Goal: Transaction & Acquisition: Purchase product/service

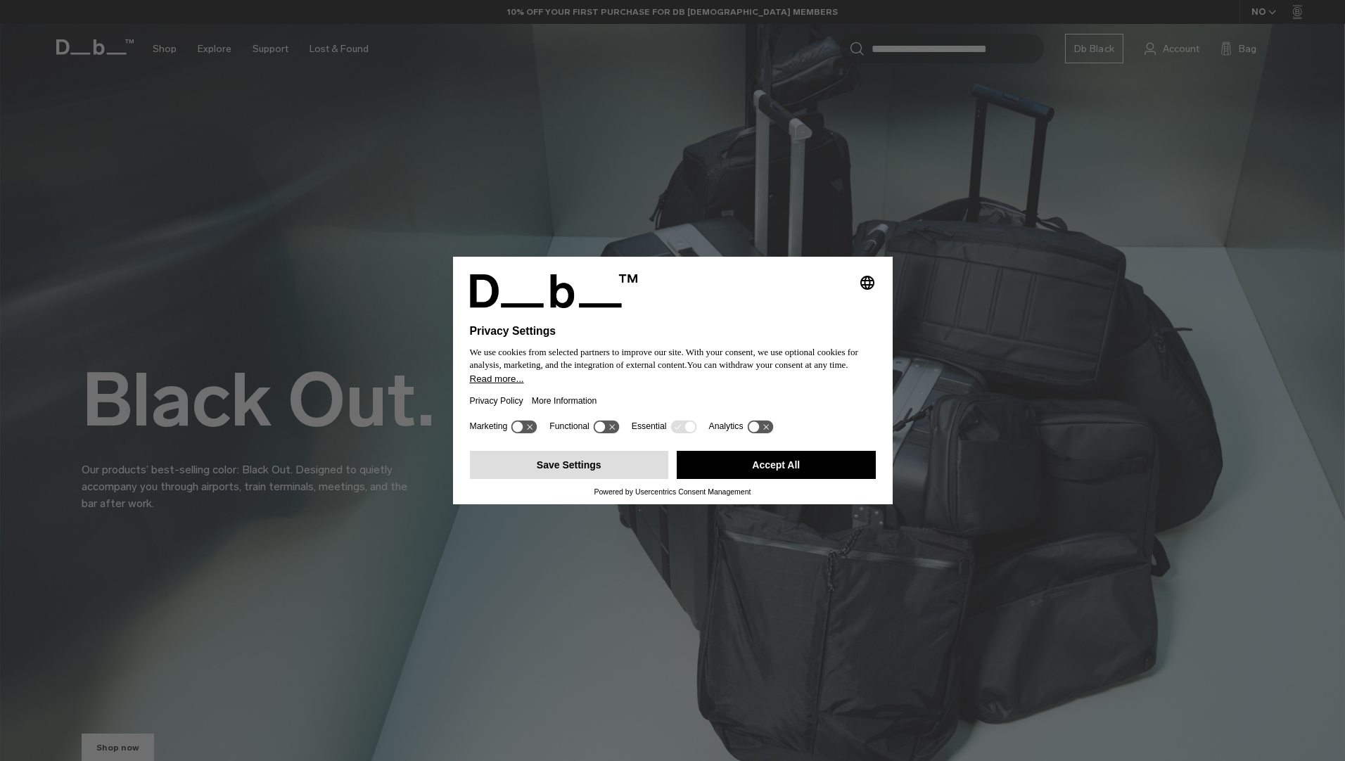
click at [620, 463] on button "Save Settings" at bounding box center [569, 465] width 199 height 28
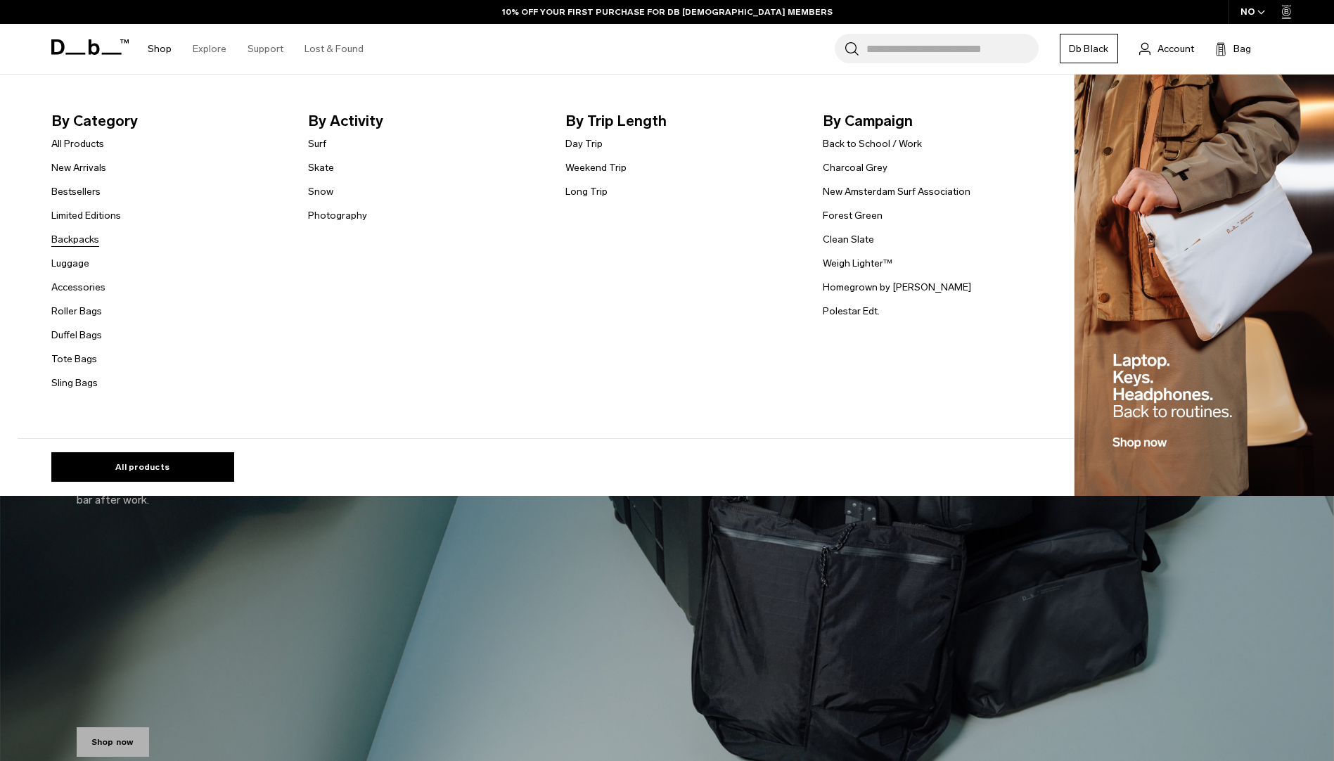
click at [75, 241] on link "Backpacks" at bounding box center [75, 239] width 48 height 15
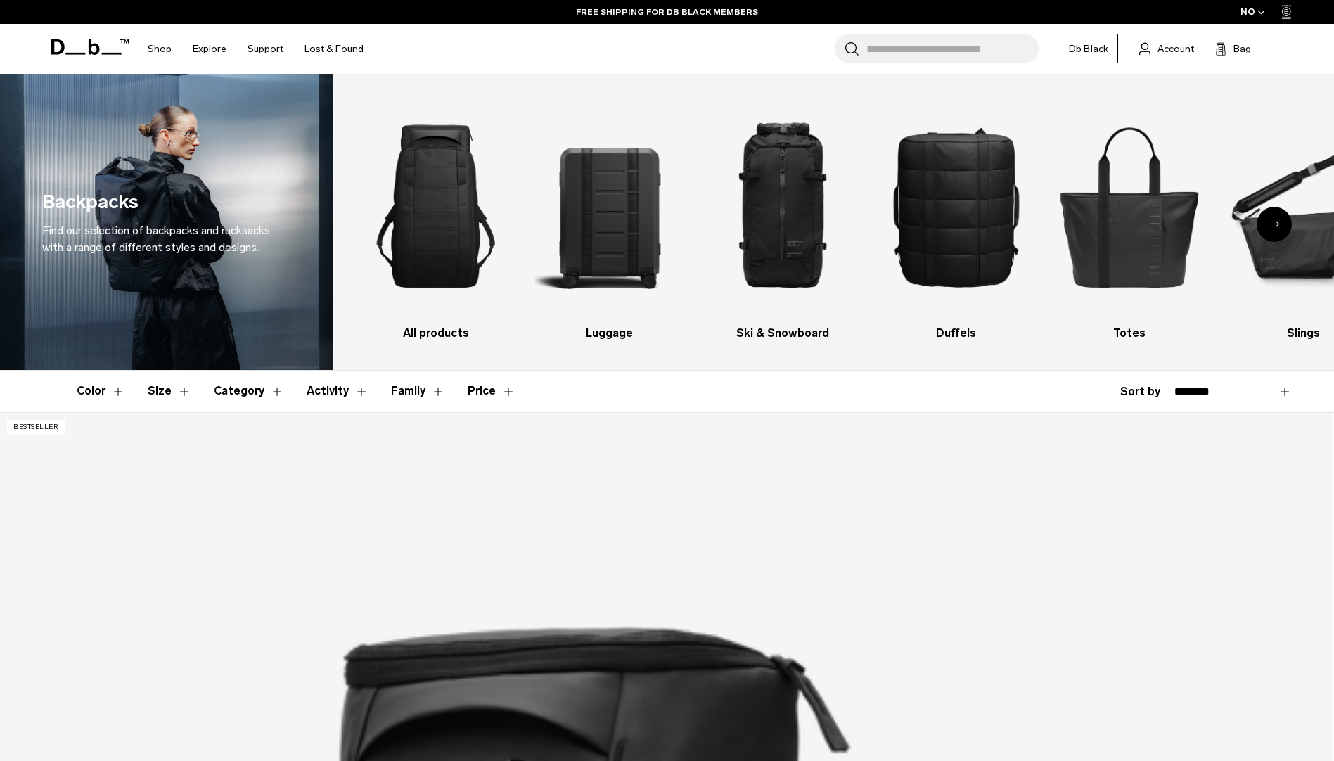
scroll to position [211, 0]
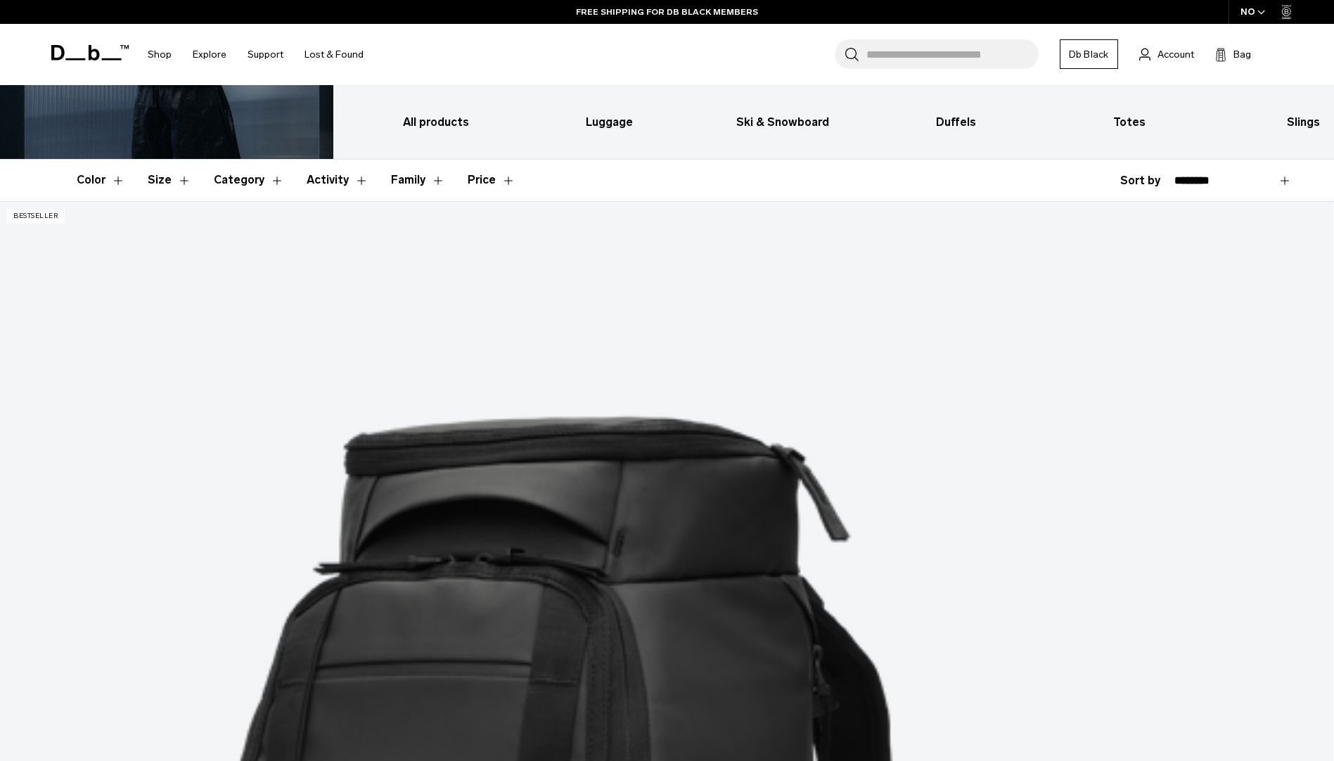
click at [101, 184] on button "Color" at bounding box center [101, 180] width 49 height 41
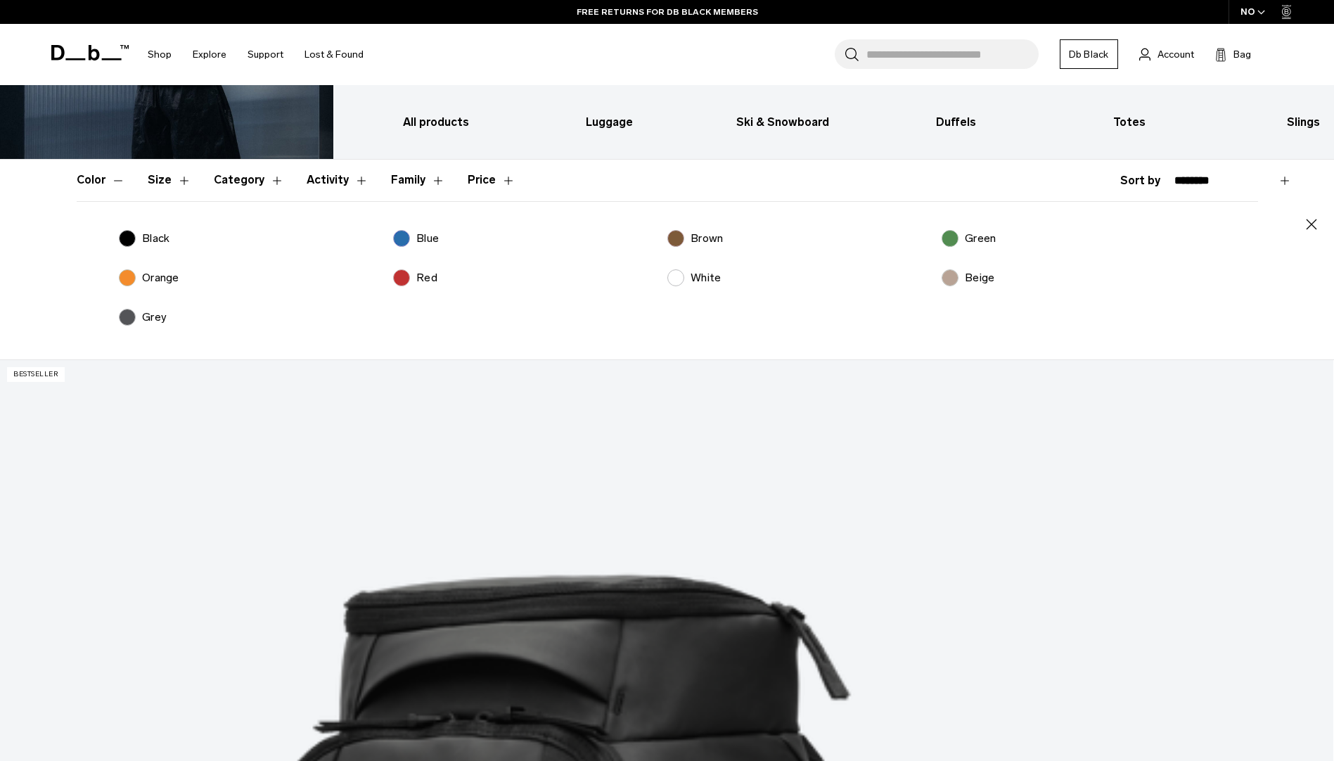
click at [127, 234] on label "Black" at bounding box center [144, 238] width 51 height 17
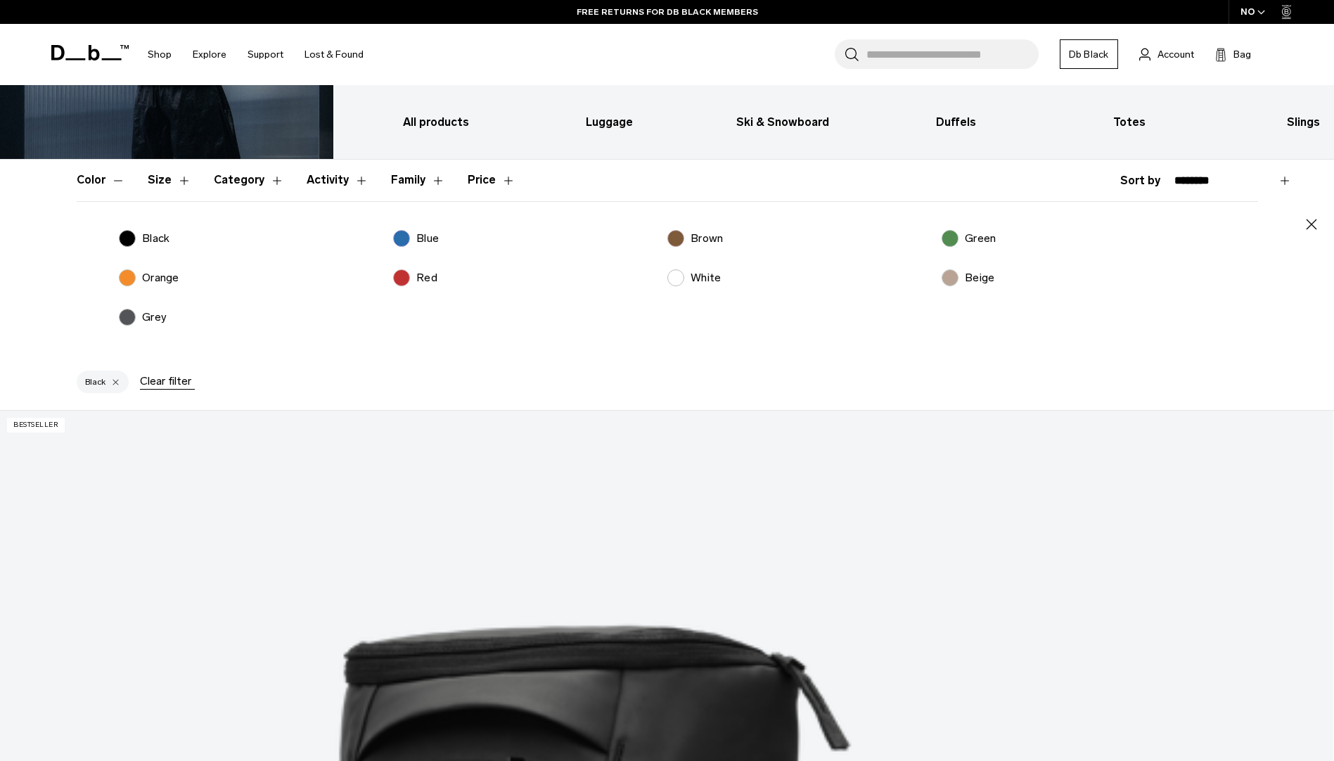
click at [107, 184] on button "Color" at bounding box center [101, 180] width 49 height 41
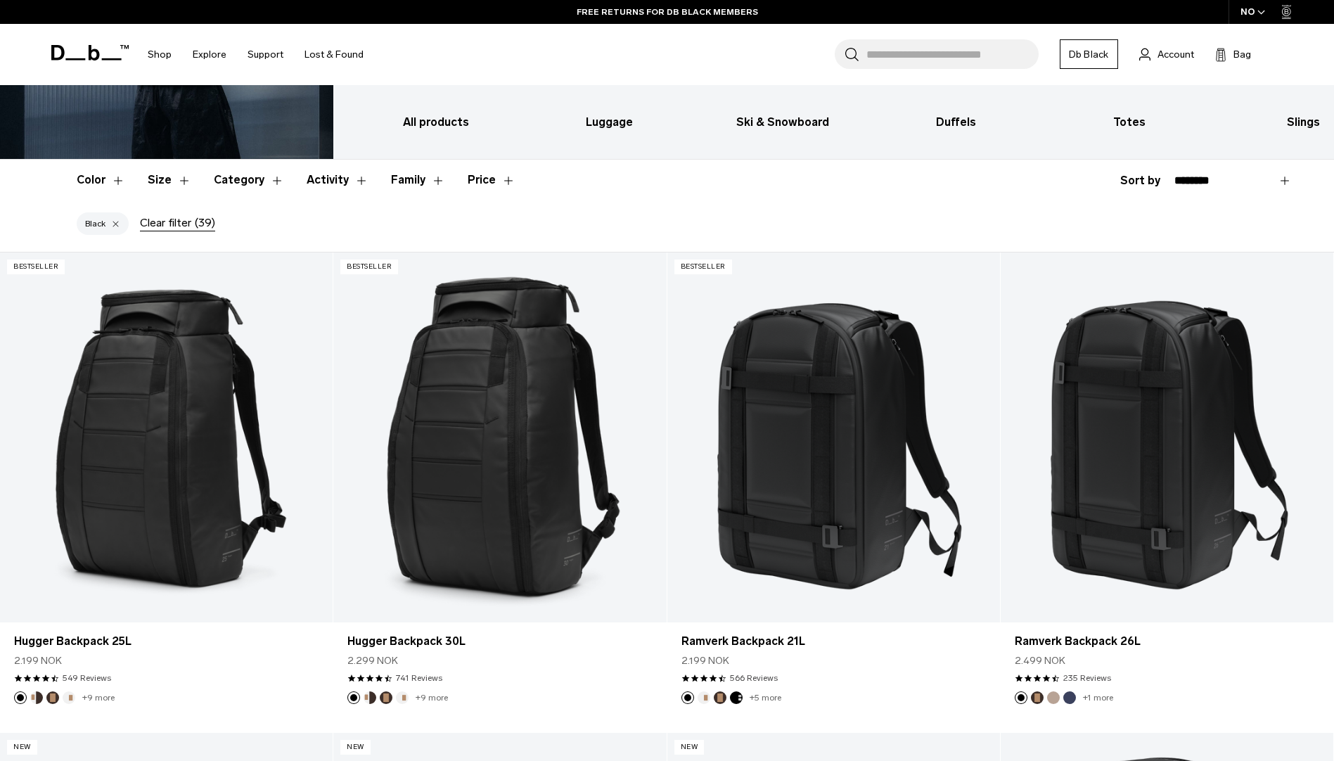
click at [176, 181] on button "Size" at bounding box center [170, 180] width 44 height 41
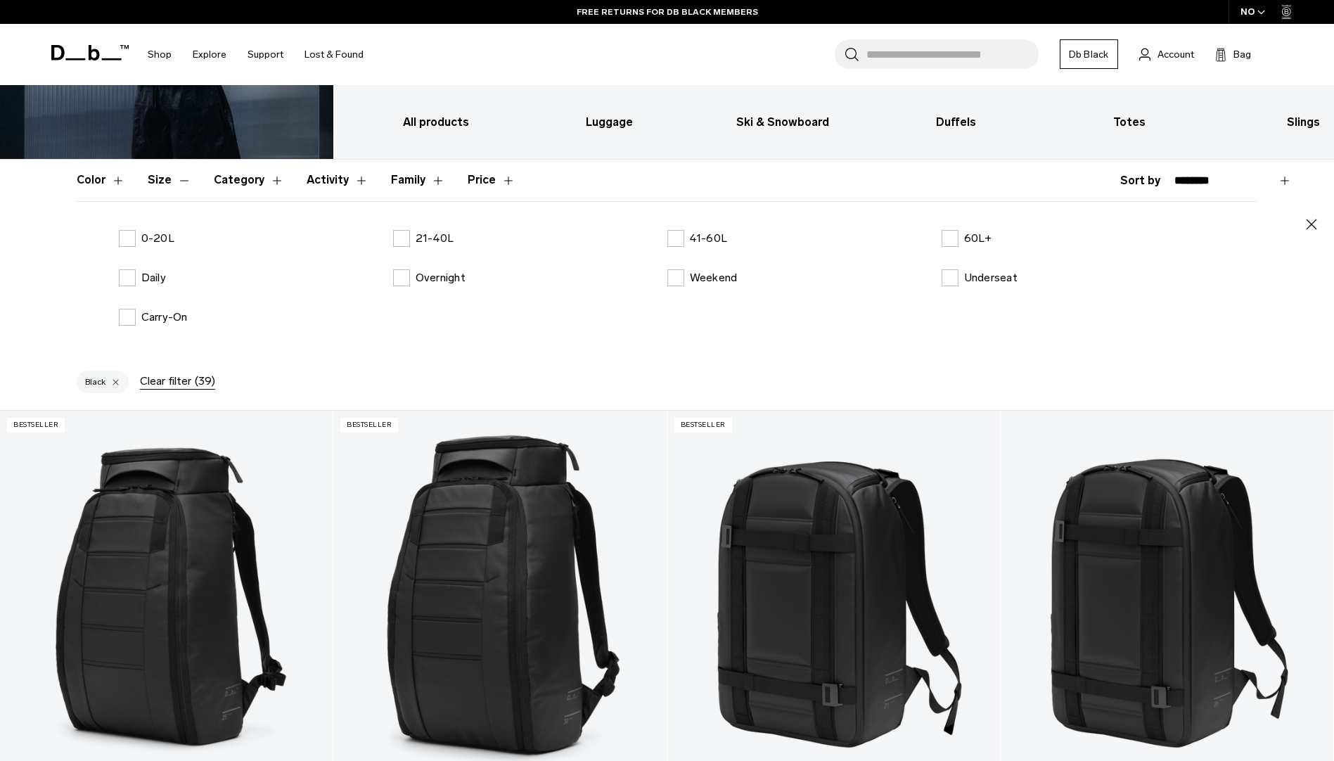
click at [176, 181] on button "Size" at bounding box center [170, 180] width 44 height 41
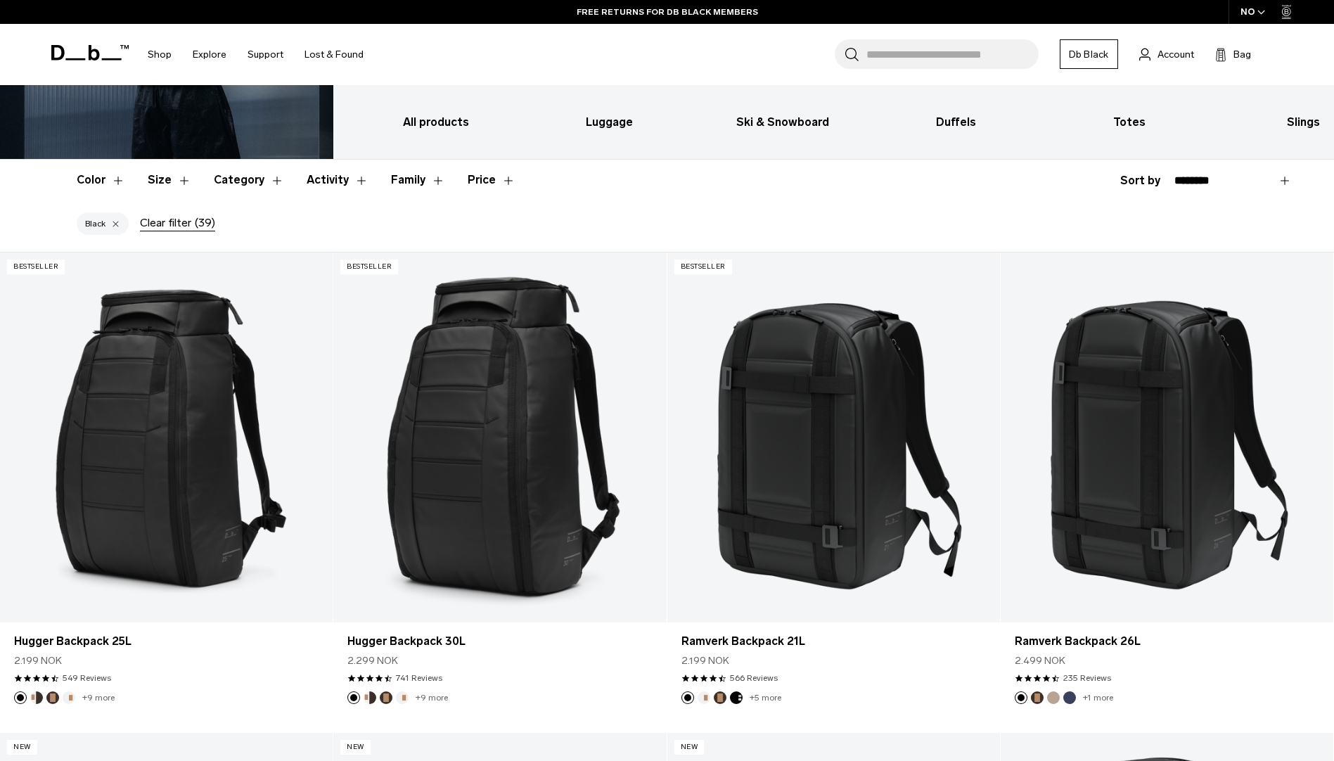
click at [224, 181] on button "Category" at bounding box center [249, 180] width 70 height 41
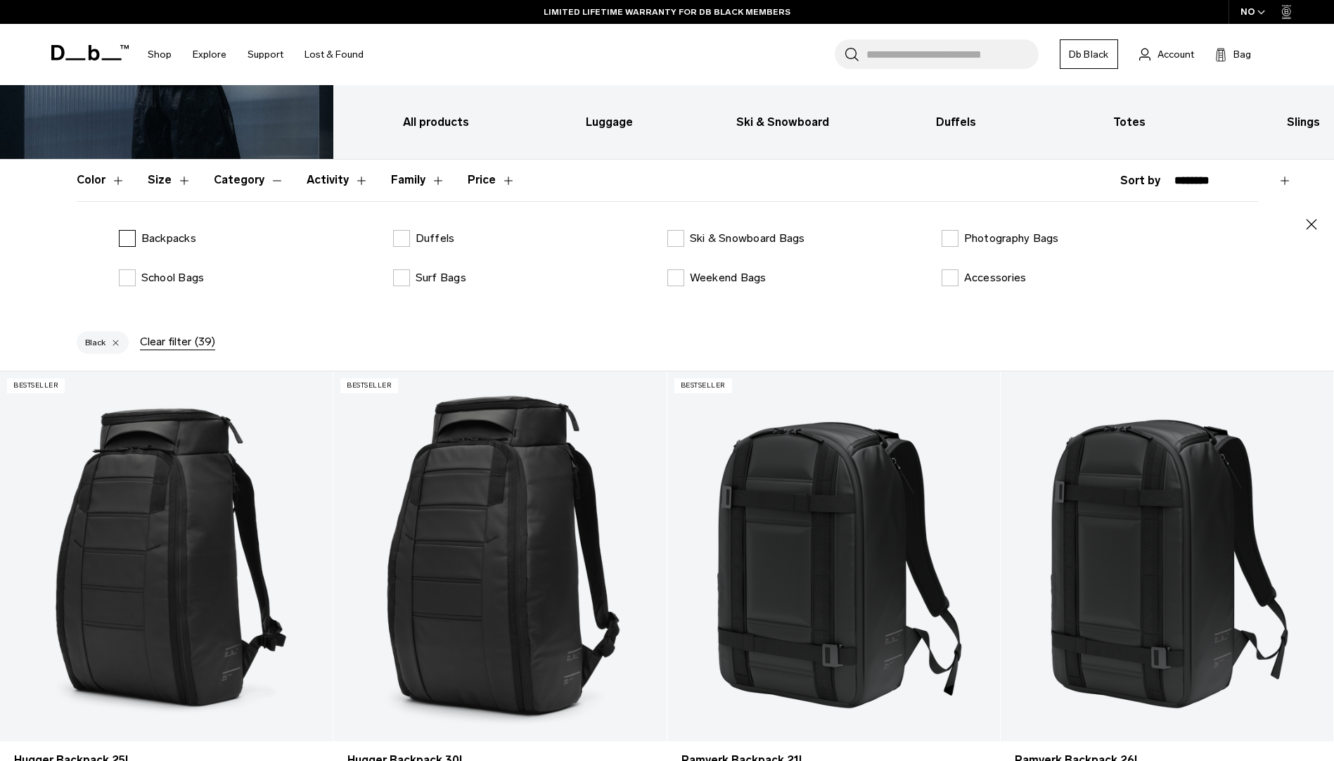
click at [129, 238] on label "Backpacks" at bounding box center [157, 238] width 77 height 17
click at [127, 238] on label "Backpacks" at bounding box center [157, 238] width 77 height 17
click at [127, 279] on label "School Bags" at bounding box center [162, 277] width 86 height 17
click at [130, 254] on div "Backpacks [GEOGRAPHIC_DATA] Ski & Snowboard Bags Photography Bags School Bags S…" at bounding box center [668, 269] width 1182 height 79
click at [129, 243] on label "Backpacks" at bounding box center [157, 238] width 77 height 17
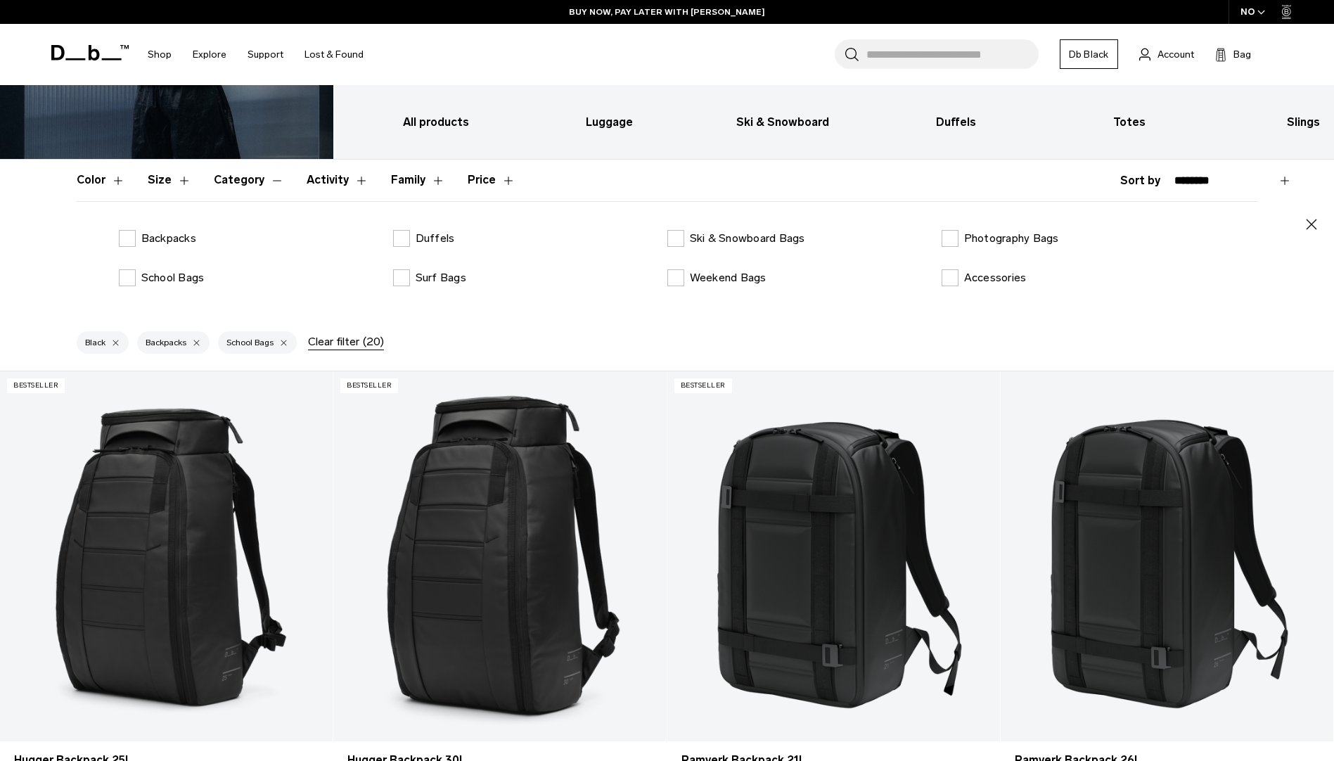
click at [253, 180] on button "Category" at bounding box center [249, 180] width 70 height 41
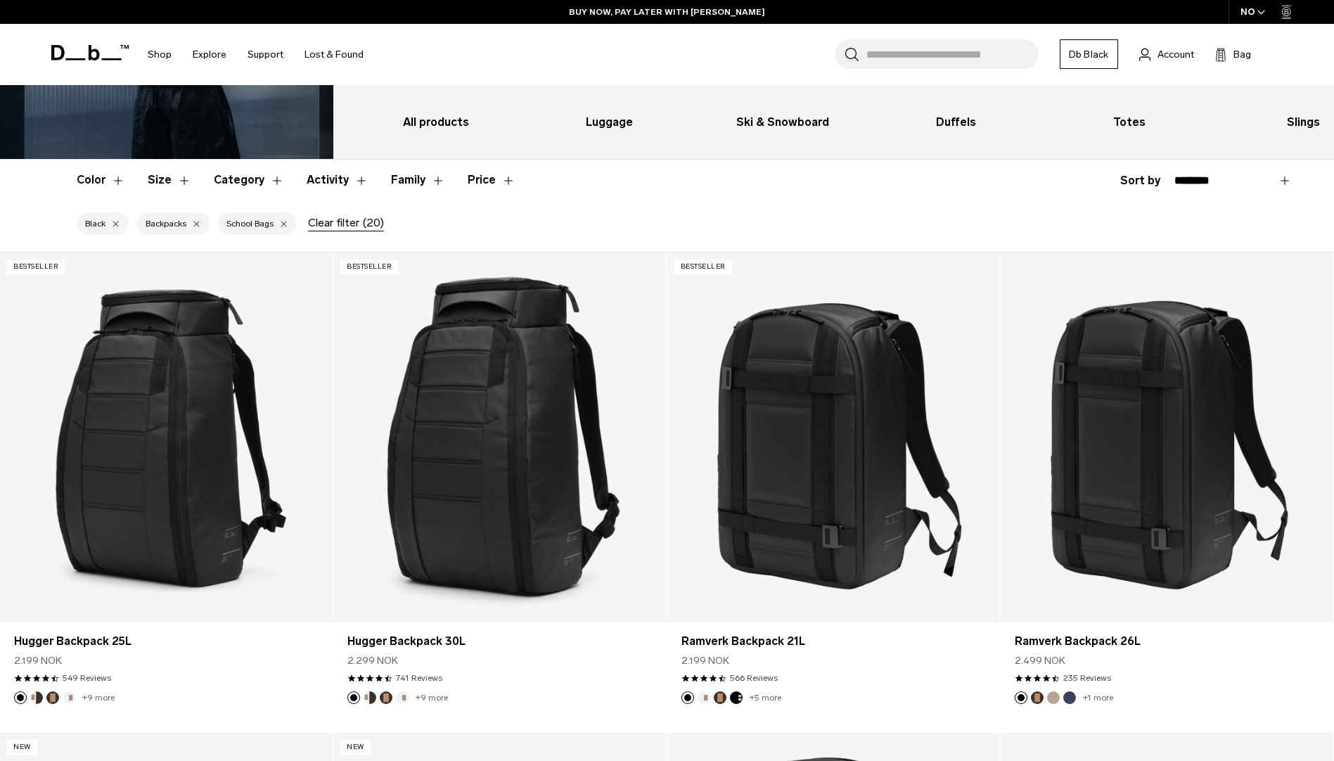
click at [477, 179] on button "Price" at bounding box center [492, 180] width 48 height 41
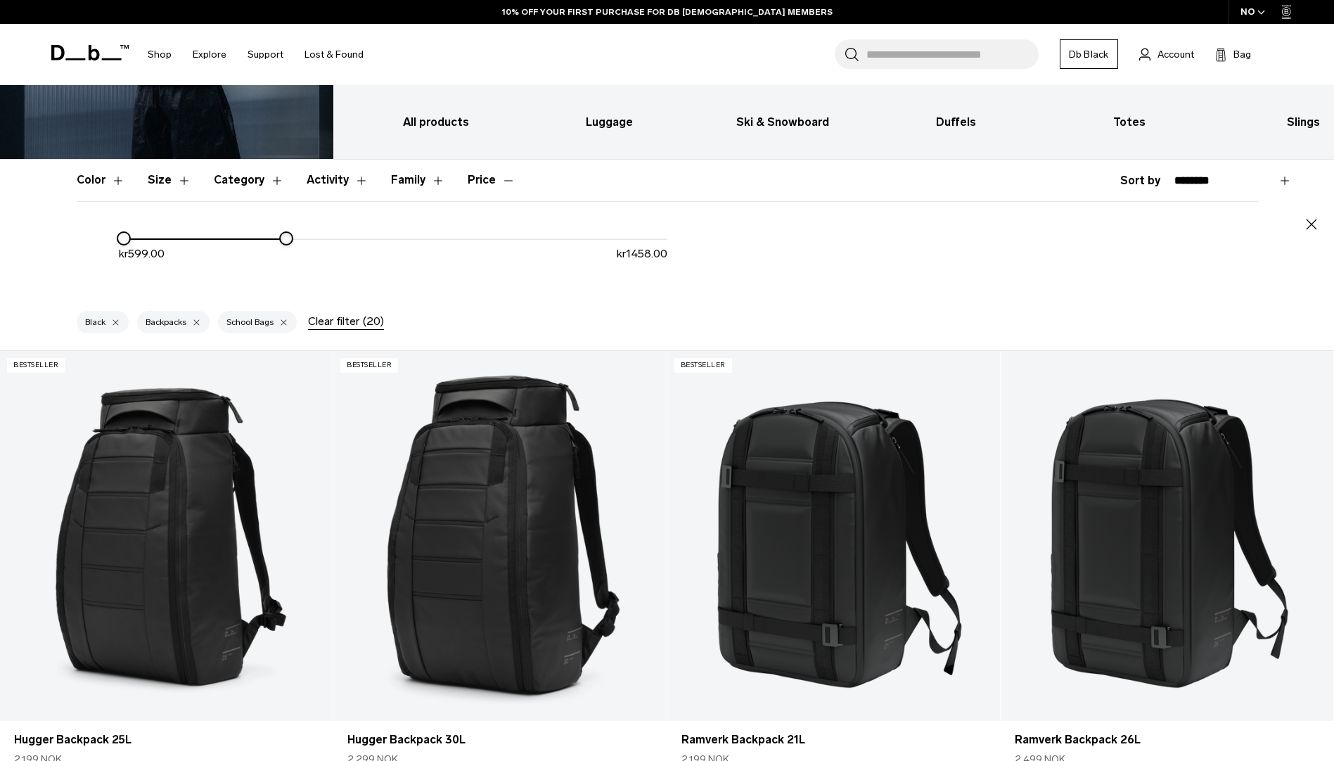
drag, startPoint x: 671, startPoint y: 240, endPoint x: 285, endPoint y: 246, distance: 386.2
click at [285, 246] on div "kr 599.00 kr 1458.00" at bounding box center [393, 252] width 549 height 44
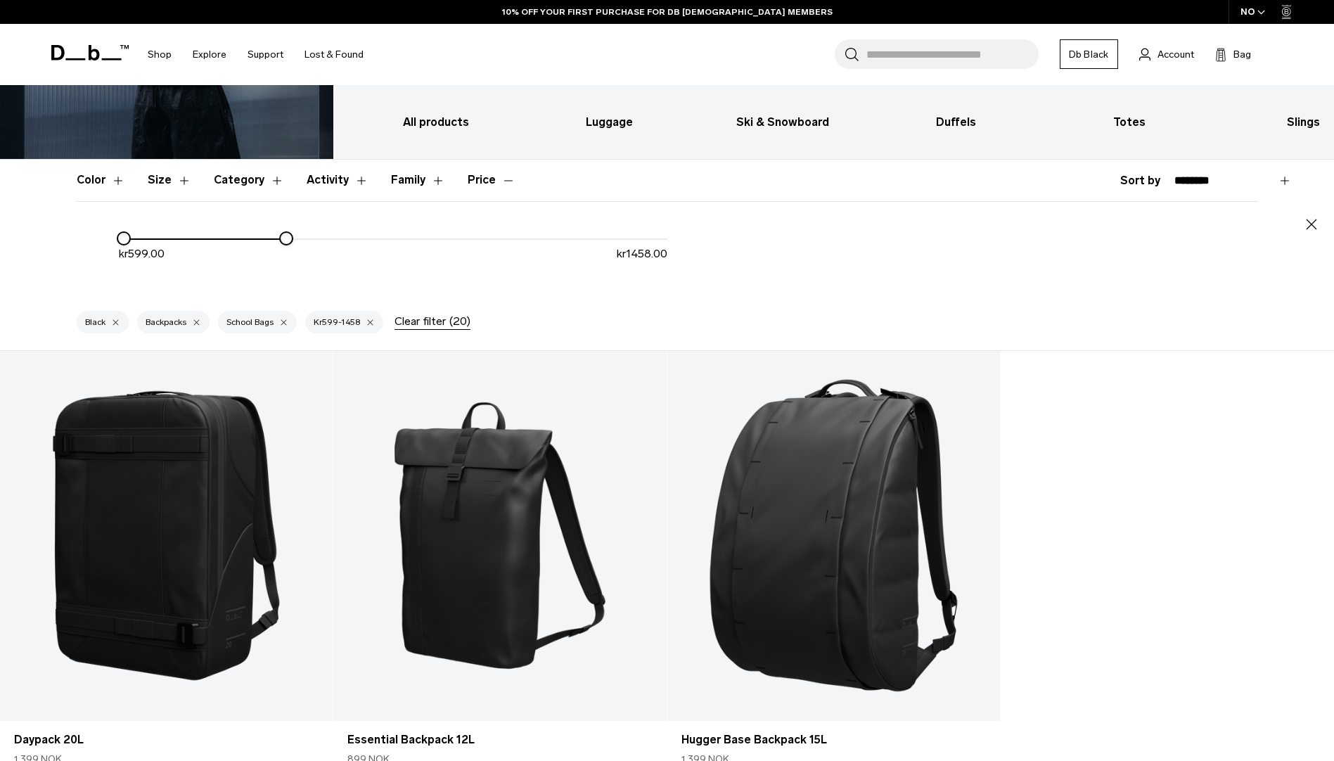
click at [291, 246] on div "kr 599.00 kr 1458.00" at bounding box center [393, 252] width 549 height 44
drag, startPoint x: 288, startPoint y: 238, endPoint x: 339, endPoint y: 238, distance: 50.6
click at [339, 238] on div at bounding box center [336, 238] width 11 height 11
drag, startPoint x: 339, startPoint y: 238, endPoint x: 369, endPoint y: 238, distance: 30.2
click at [369, 238] on div at bounding box center [367, 238] width 11 height 11
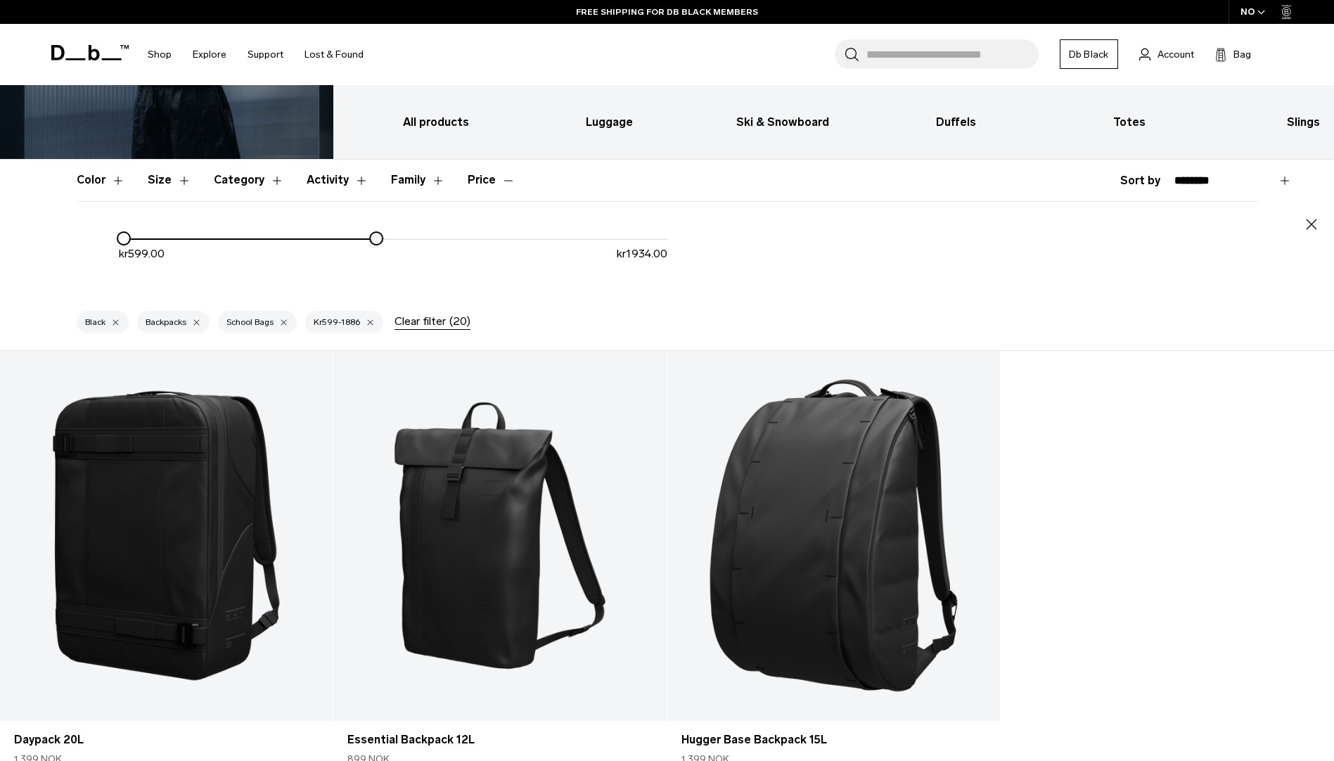
drag, startPoint x: 369, startPoint y: 238, endPoint x: 378, endPoint y: 238, distance: 9.1
click at [378, 238] on div at bounding box center [376, 238] width 11 height 11
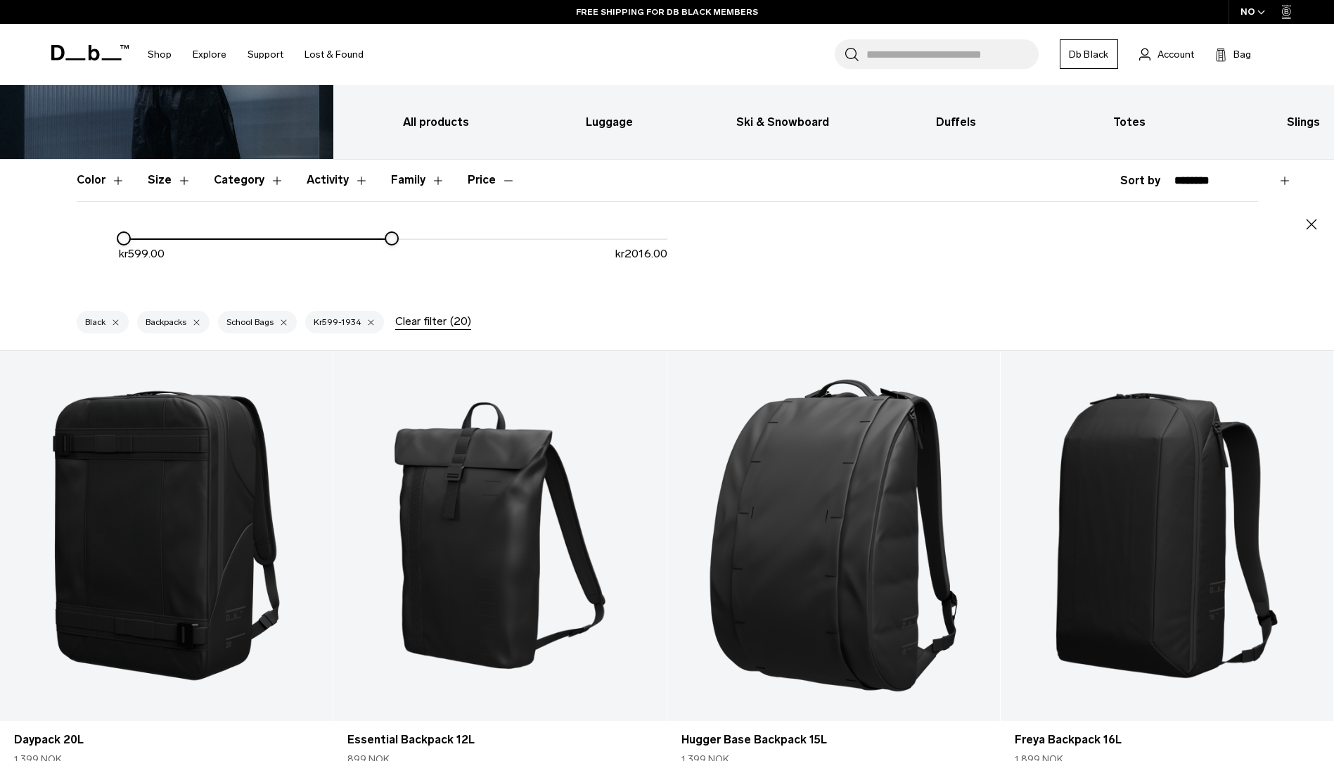
drag, startPoint x: 378, startPoint y: 238, endPoint x: 394, endPoint y: 238, distance: 15.5
click at [394, 238] on div at bounding box center [391, 238] width 11 height 11
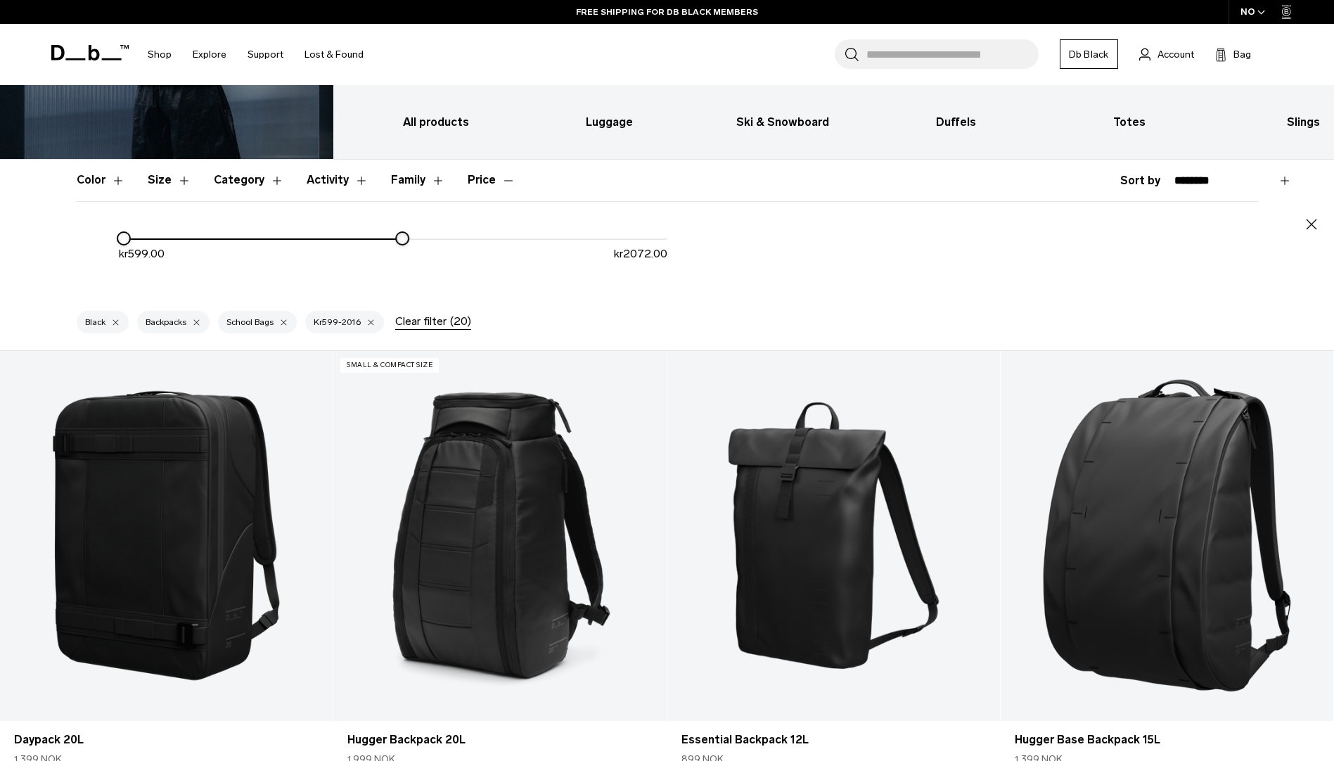
drag, startPoint x: 394, startPoint y: 238, endPoint x: 404, endPoint y: 238, distance: 10.5
click at [404, 238] on div at bounding box center [402, 238] width 11 height 11
drag, startPoint x: 404, startPoint y: 238, endPoint x: 425, endPoint y: 238, distance: 20.4
click at [421, 238] on div at bounding box center [415, 238] width 11 height 11
drag, startPoint x: 425, startPoint y: 238, endPoint x: 485, endPoint y: 238, distance: 60.5
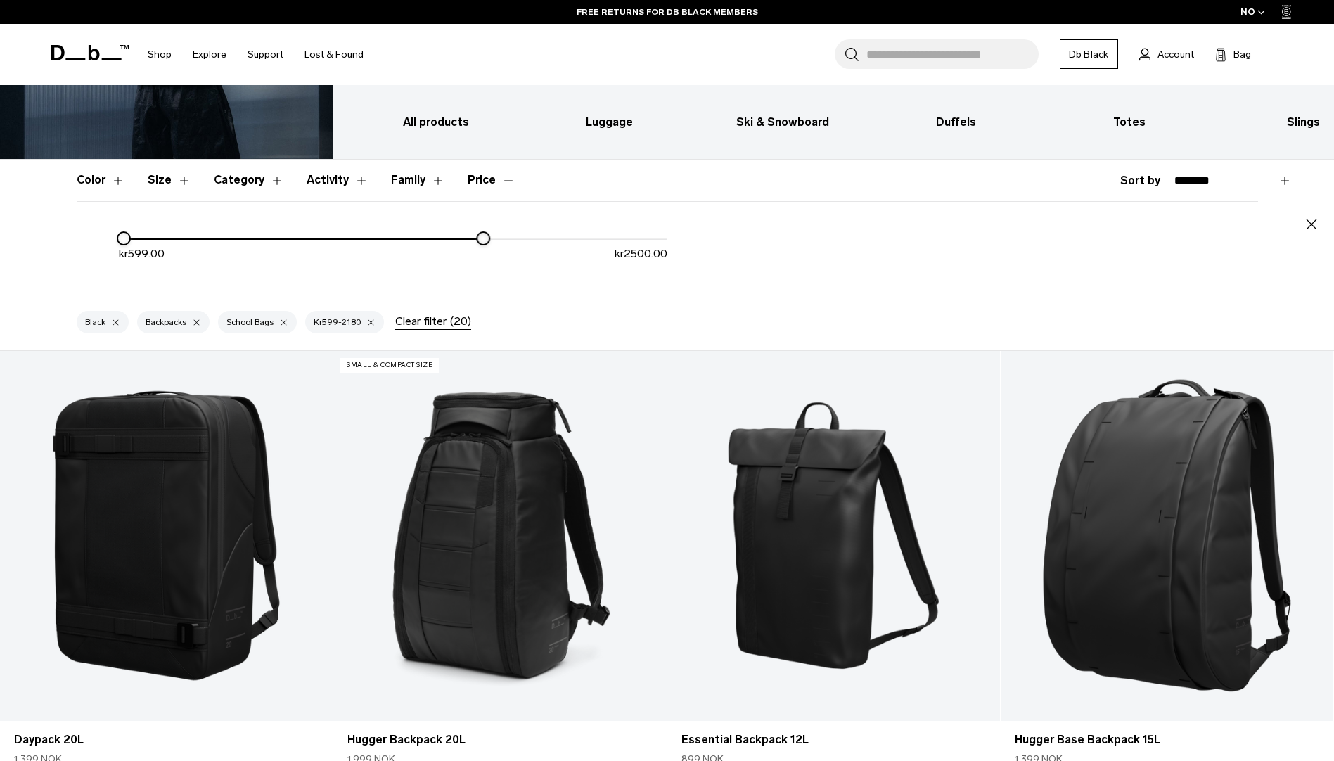
click at [485, 238] on div at bounding box center [483, 238] width 11 height 11
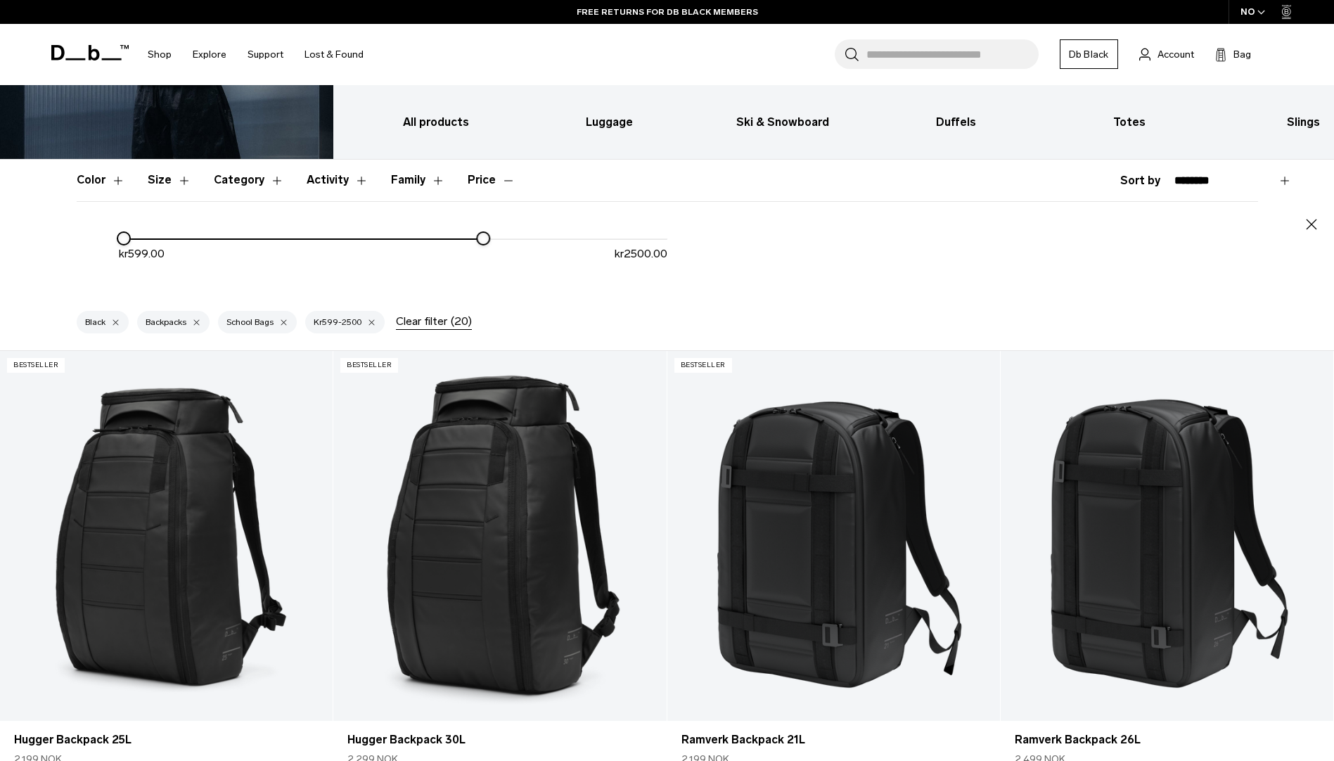
click at [483, 191] on button "Price" at bounding box center [492, 180] width 48 height 41
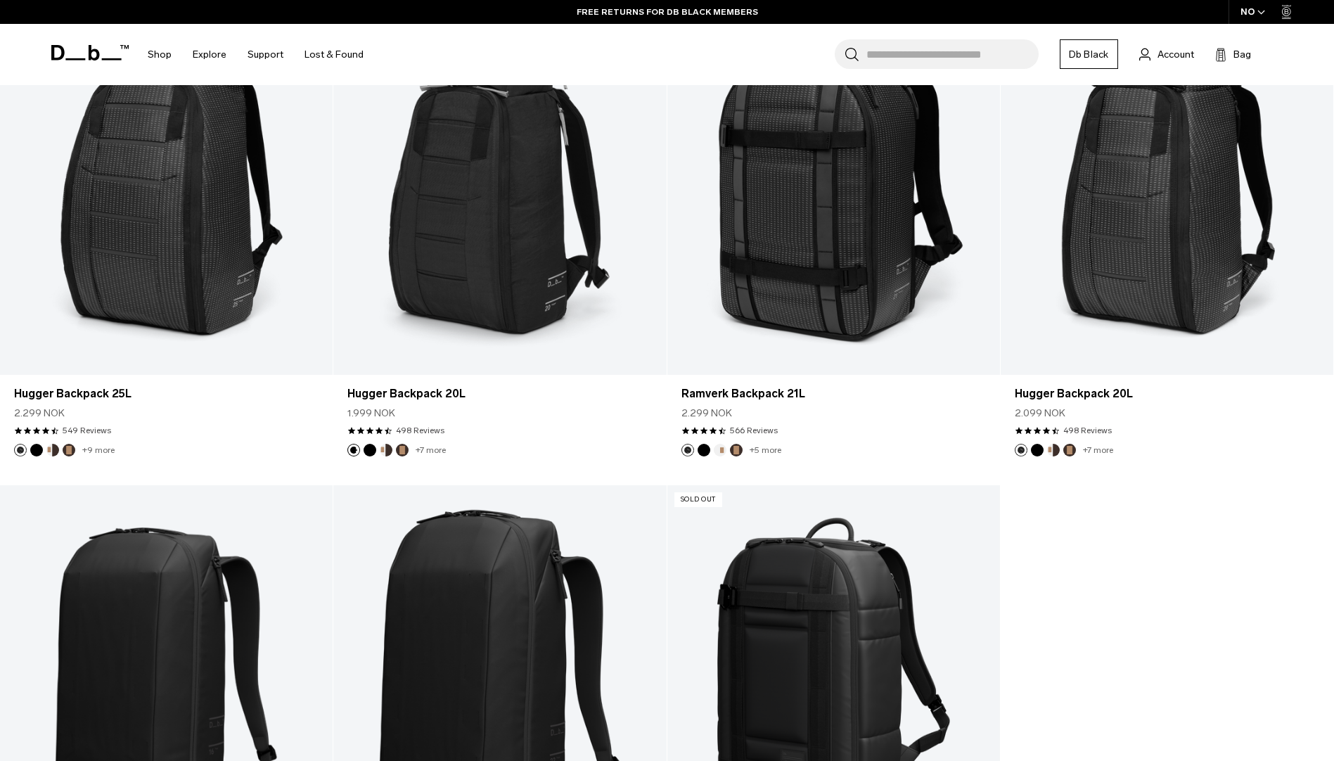
scroll to position [2110, 0]
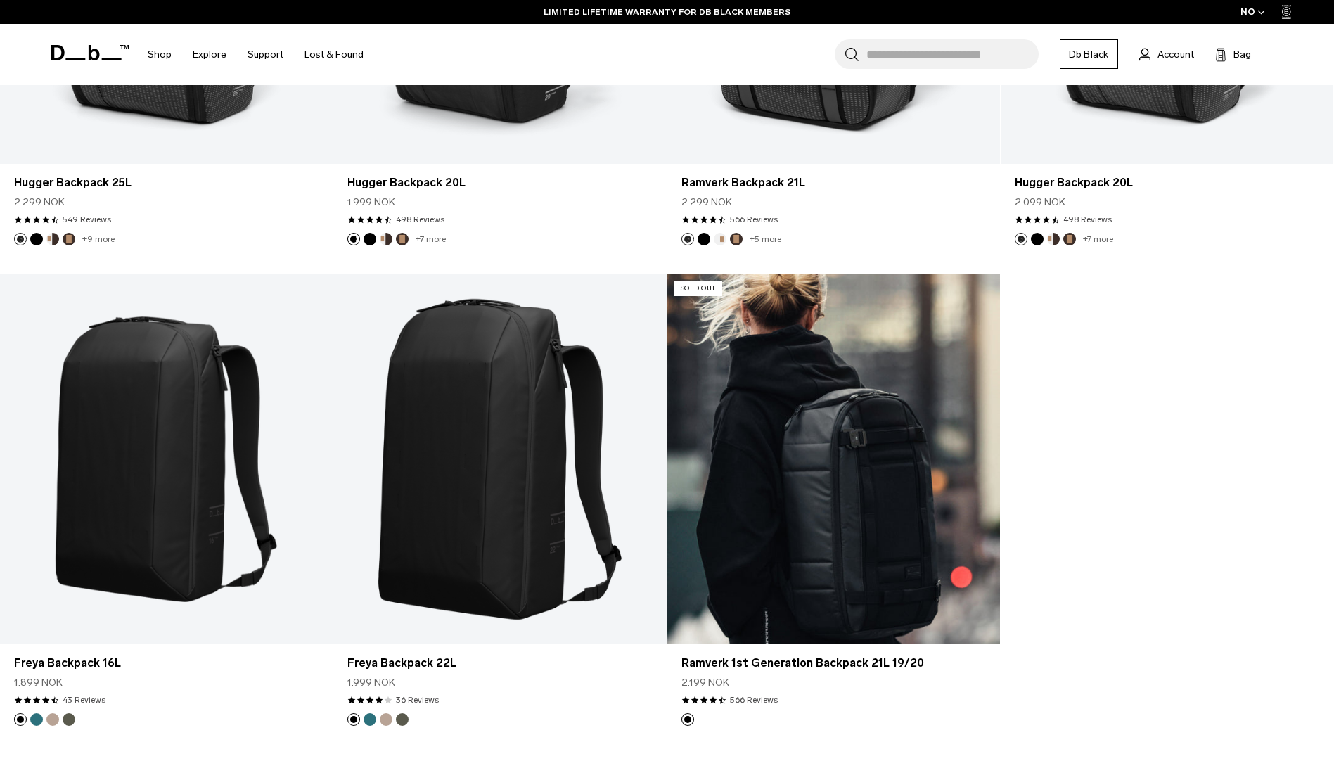
click at [904, 338] on link "Ramverk 1st Generation Backpack 21L 19/20" at bounding box center [833, 459] width 333 height 370
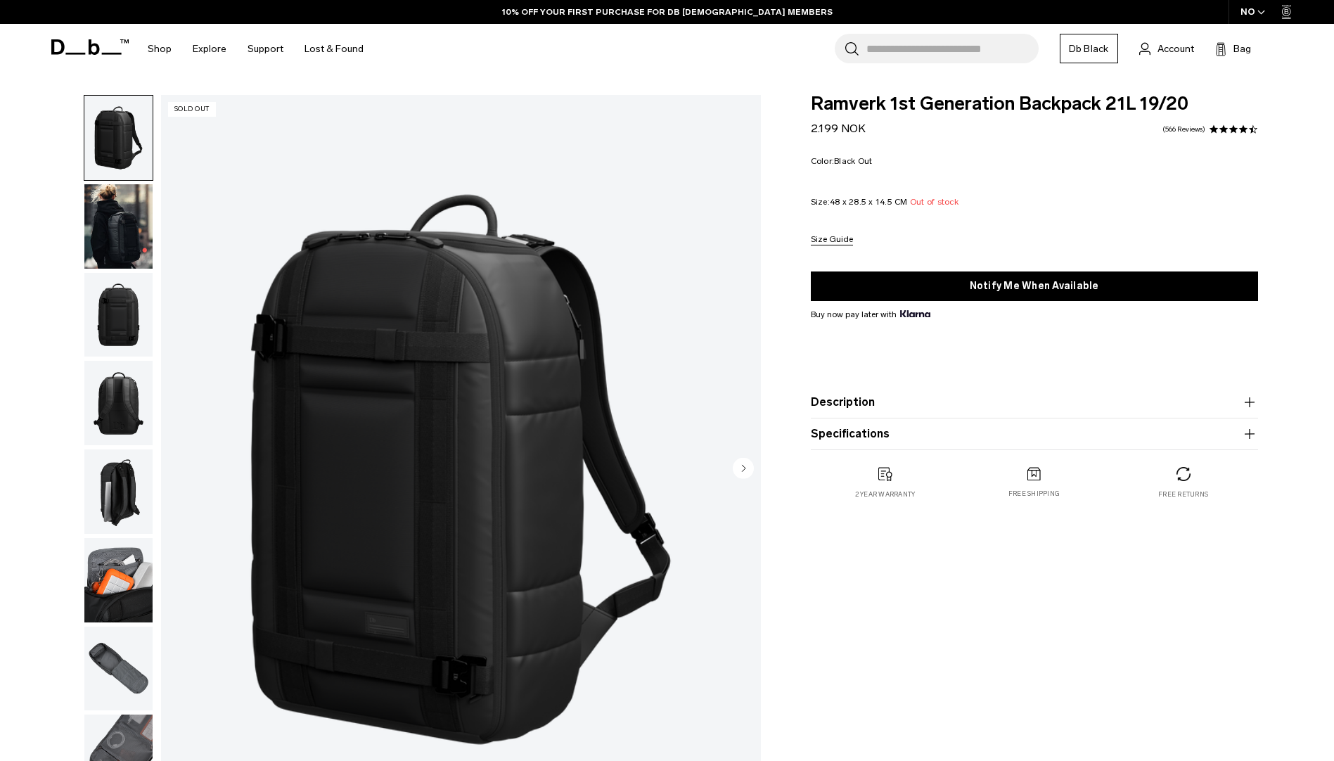
click at [110, 229] on img "button" at bounding box center [118, 226] width 68 height 84
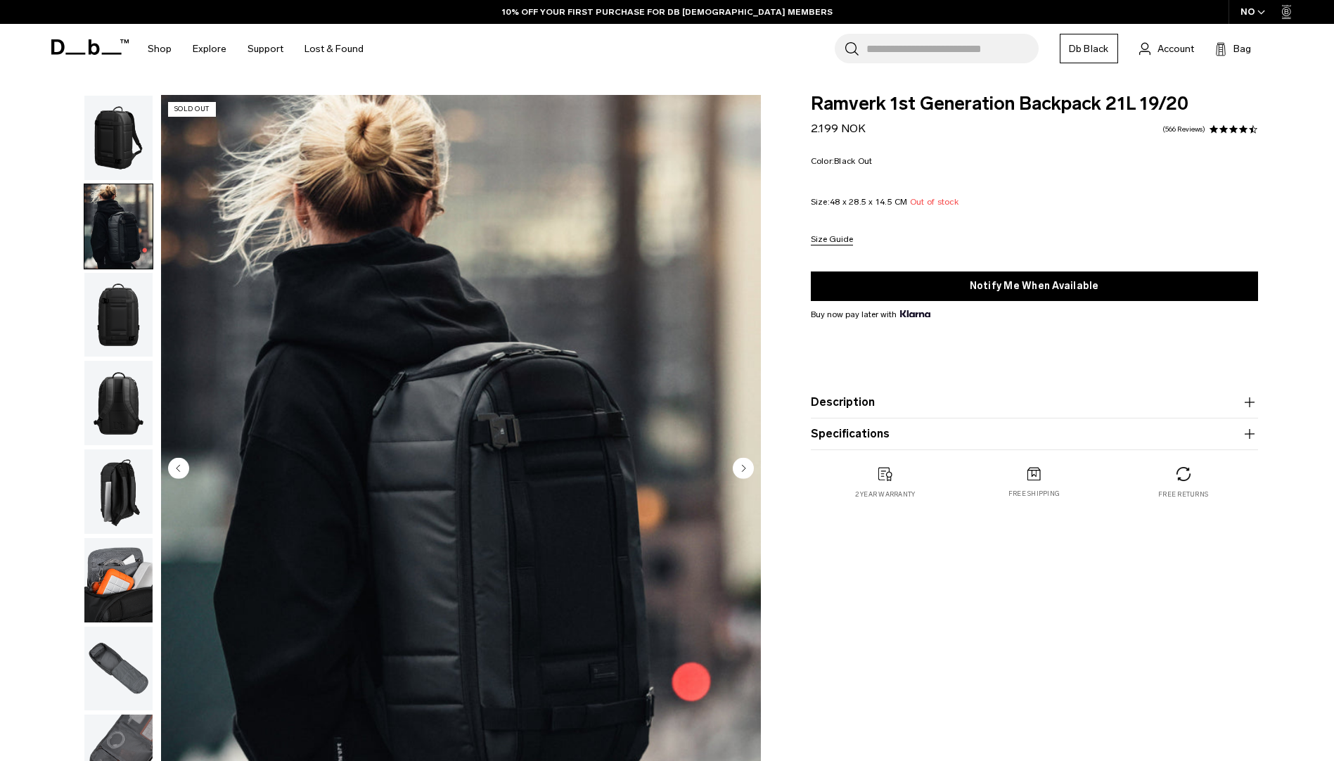
click at [118, 550] on img "button" at bounding box center [118, 580] width 68 height 84
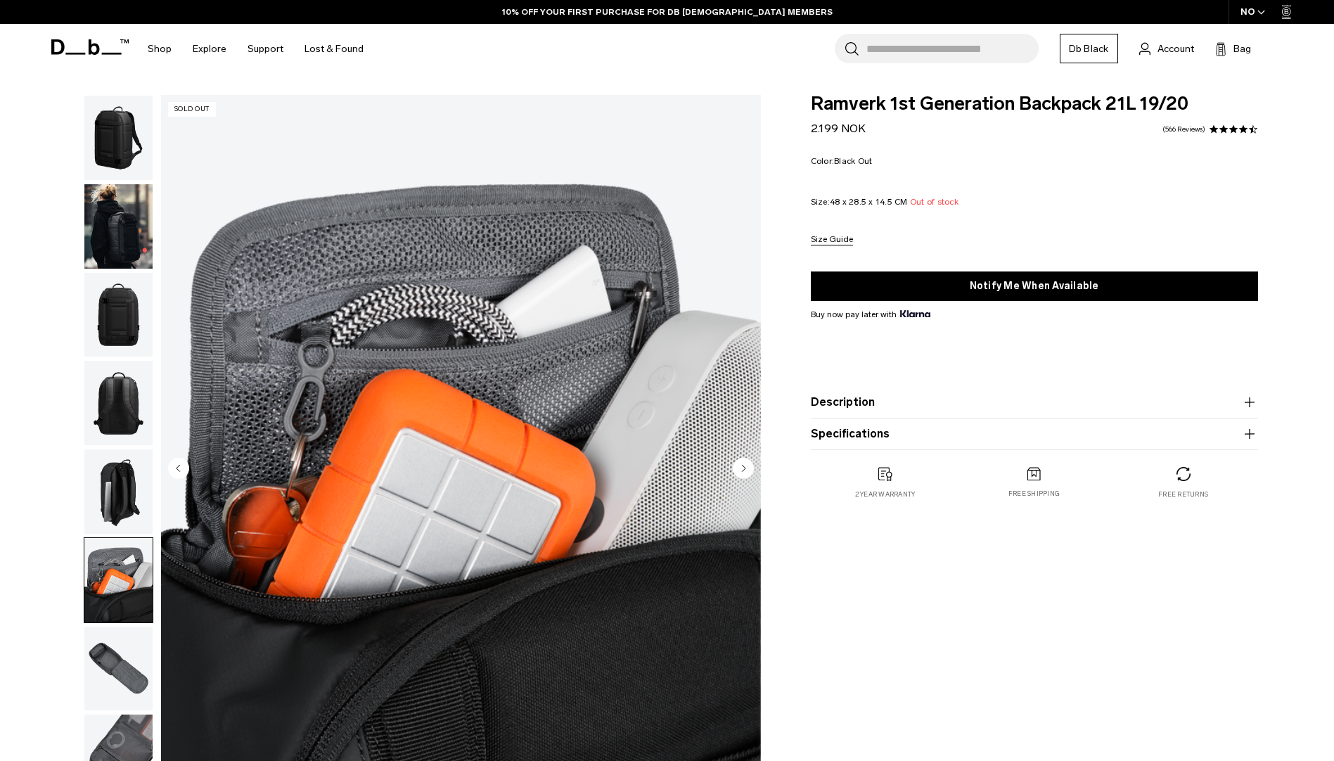
click at [122, 491] on img "button" at bounding box center [118, 491] width 68 height 84
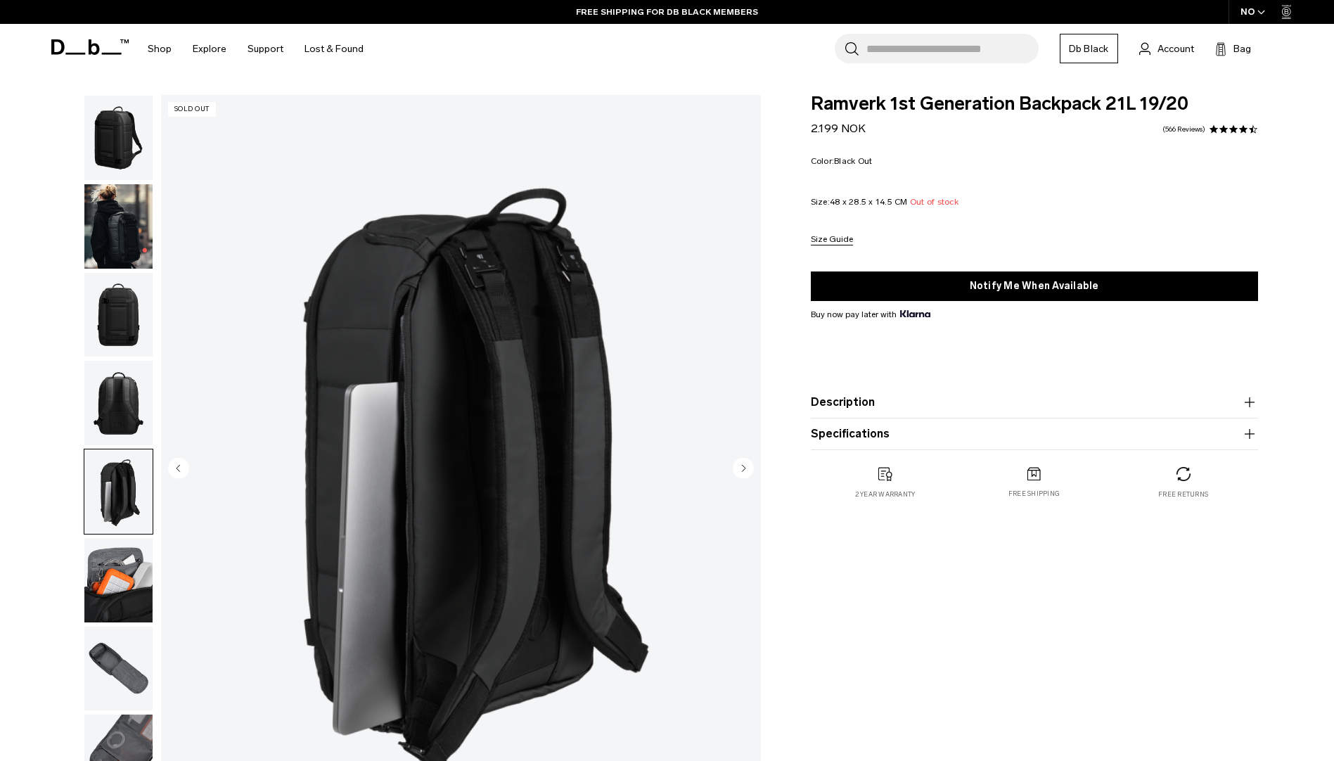
click at [119, 404] on img "button" at bounding box center [118, 403] width 68 height 84
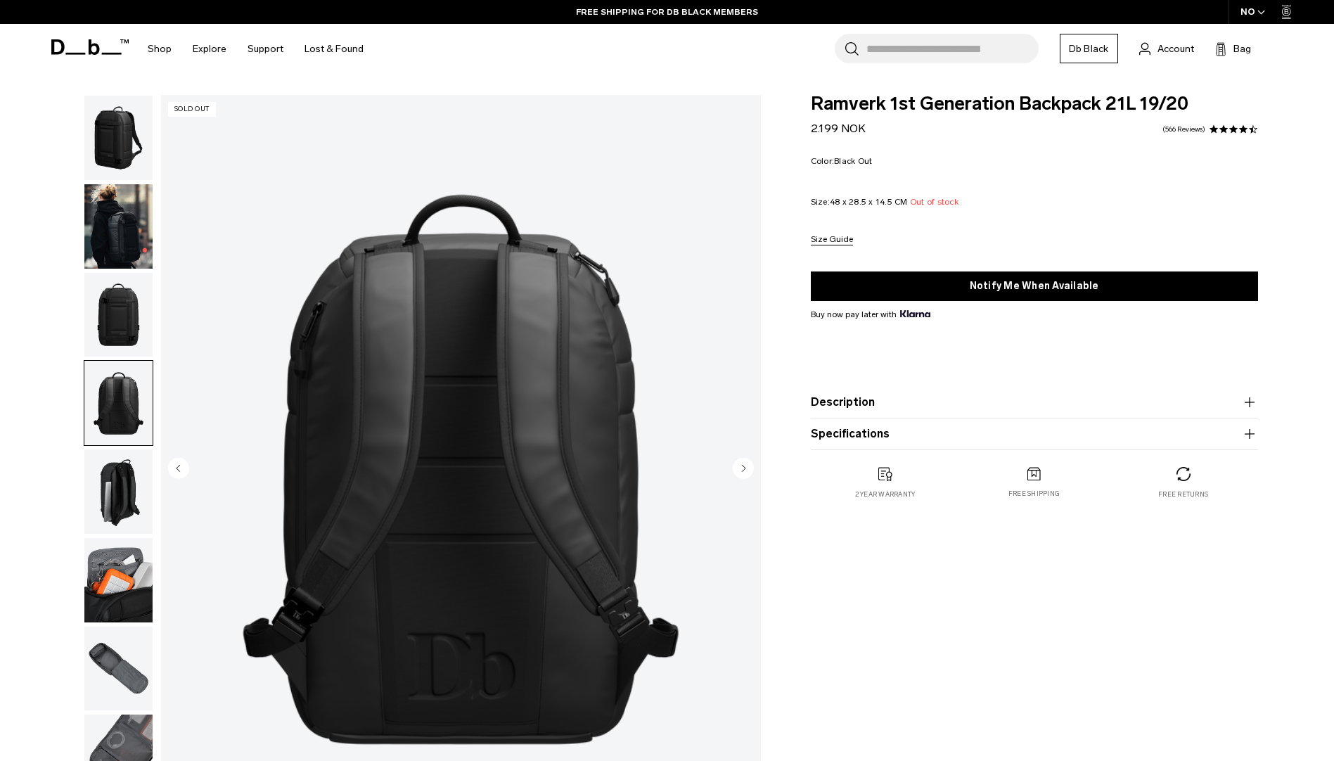
click at [117, 494] on img "button" at bounding box center [118, 491] width 68 height 84
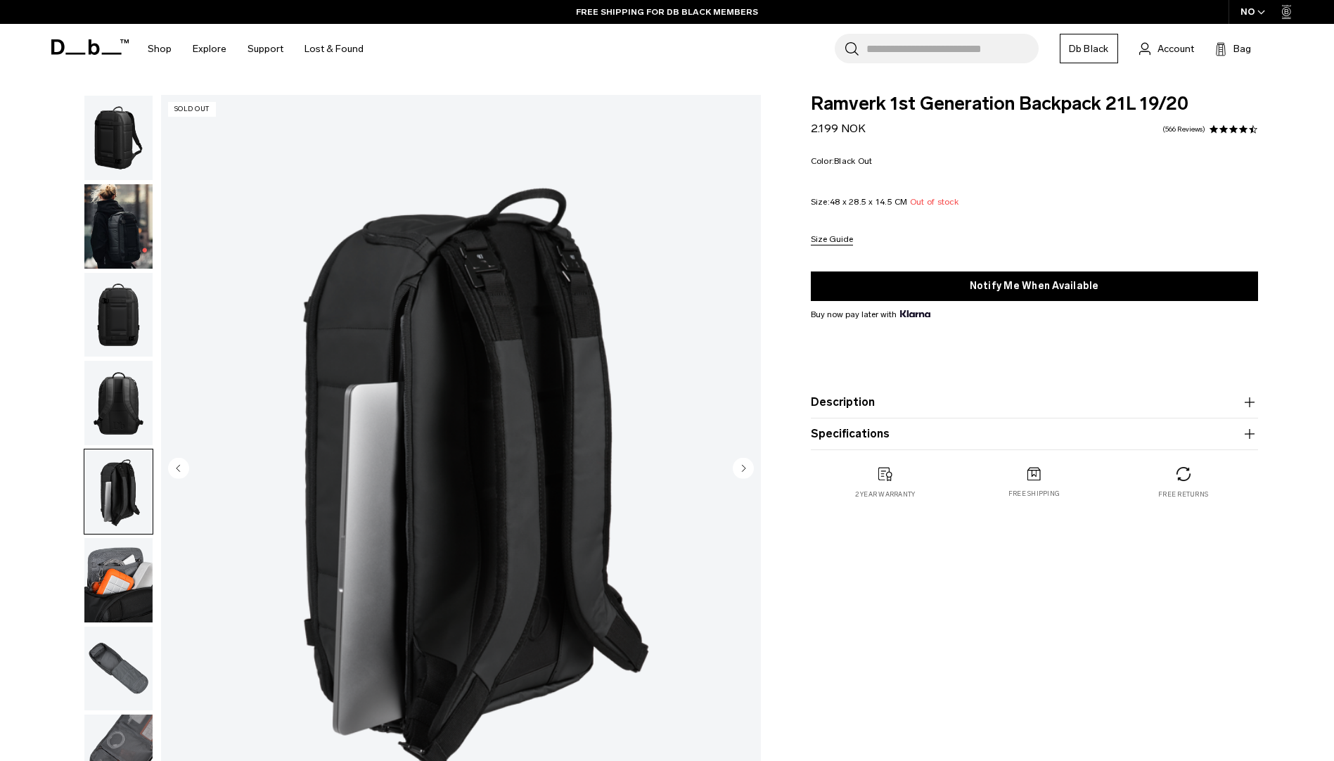
click at [115, 428] on img "button" at bounding box center [118, 403] width 68 height 84
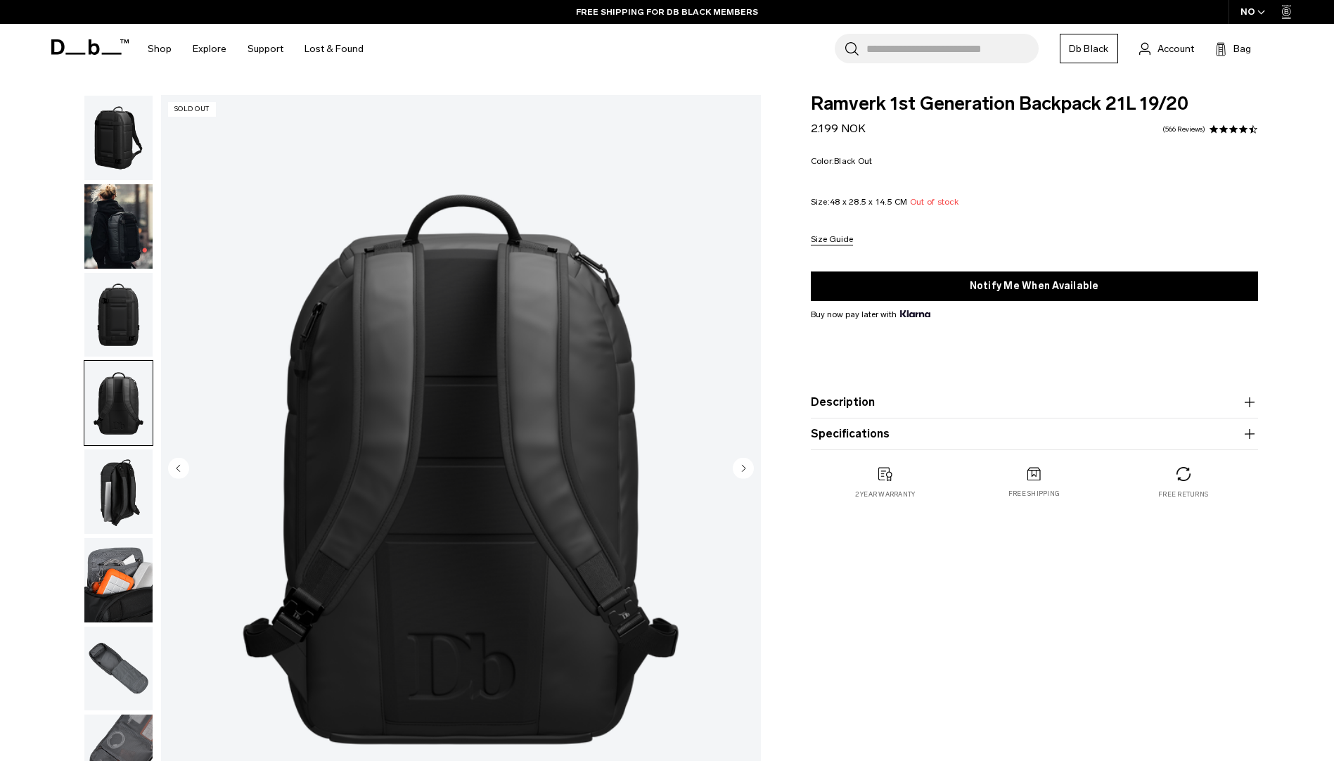
click at [122, 496] on img "button" at bounding box center [118, 491] width 68 height 84
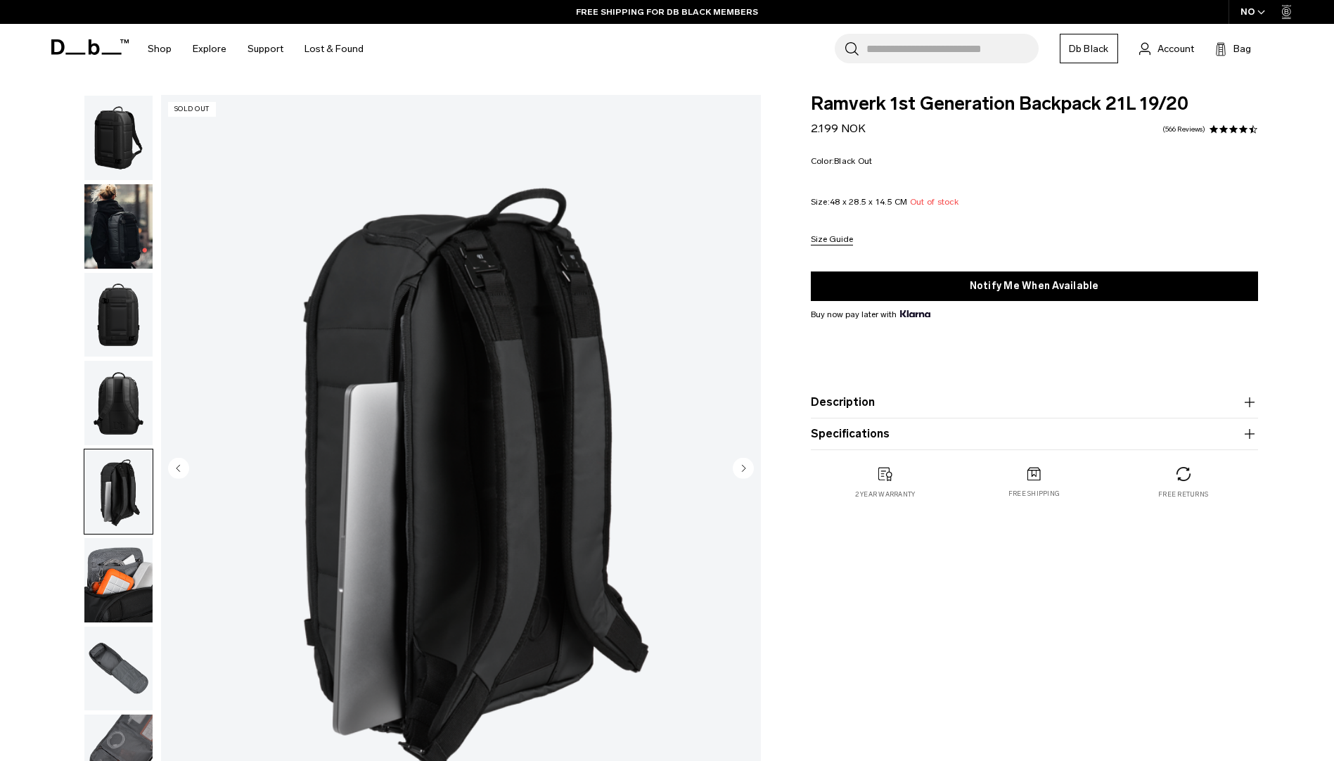
click at [120, 423] on img "button" at bounding box center [118, 403] width 68 height 84
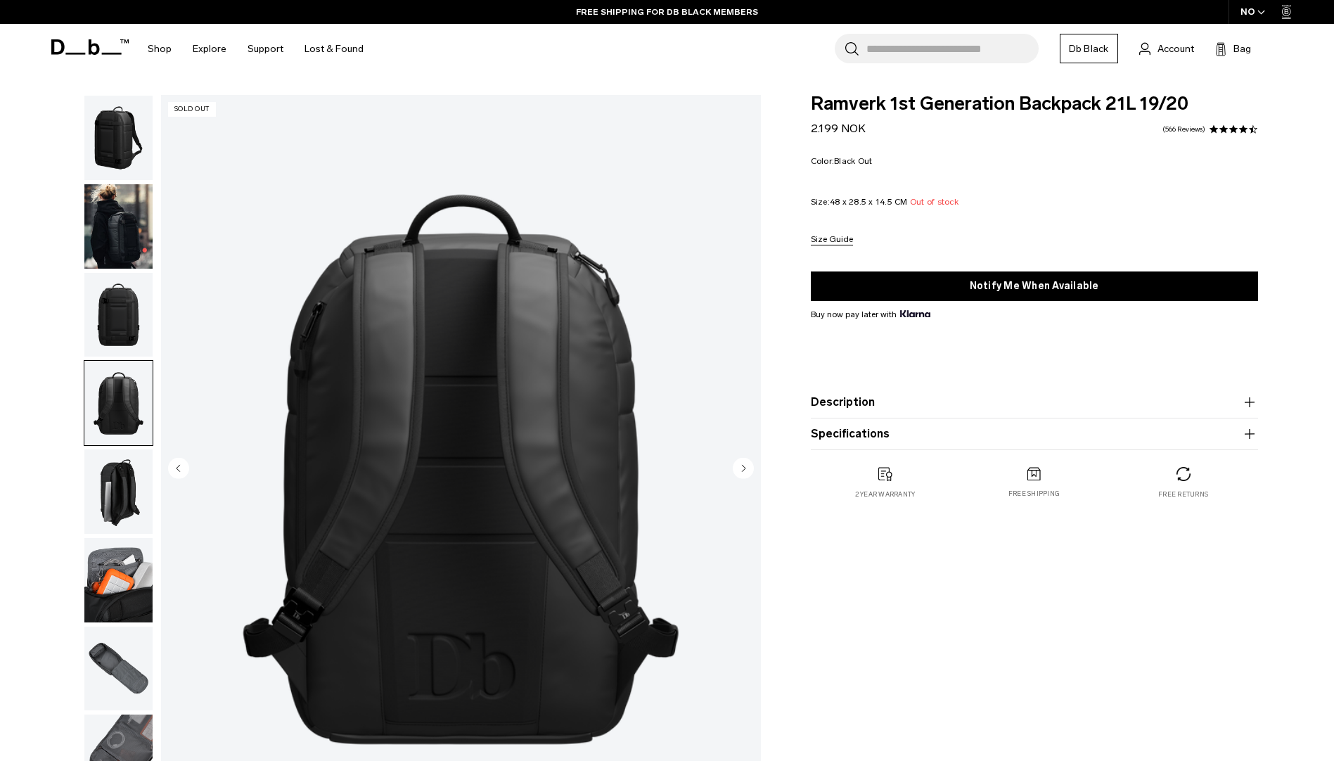
click at [120, 377] on img "button" at bounding box center [118, 403] width 68 height 84
click at [120, 327] on img "button" at bounding box center [118, 315] width 68 height 84
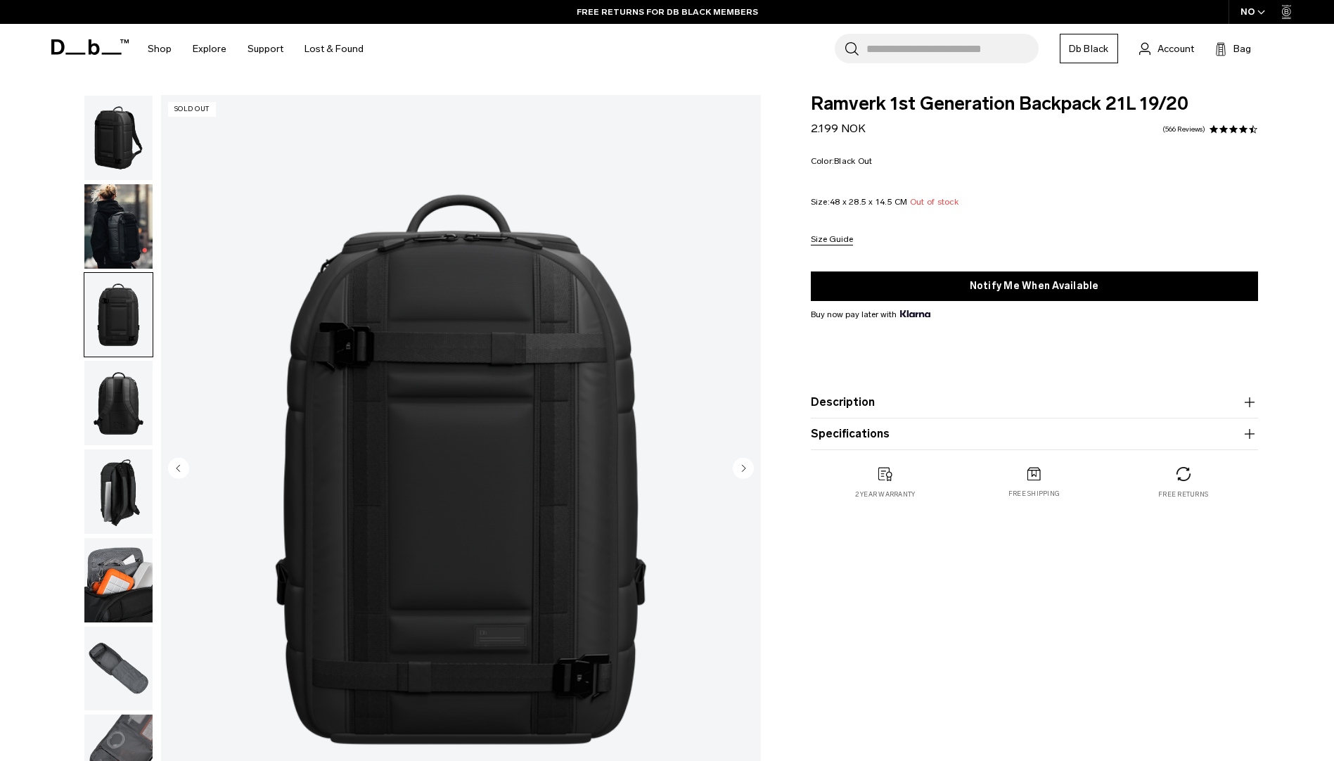
click at [121, 213] on img "button" at bounding box center [118, 226] width 68 height 84
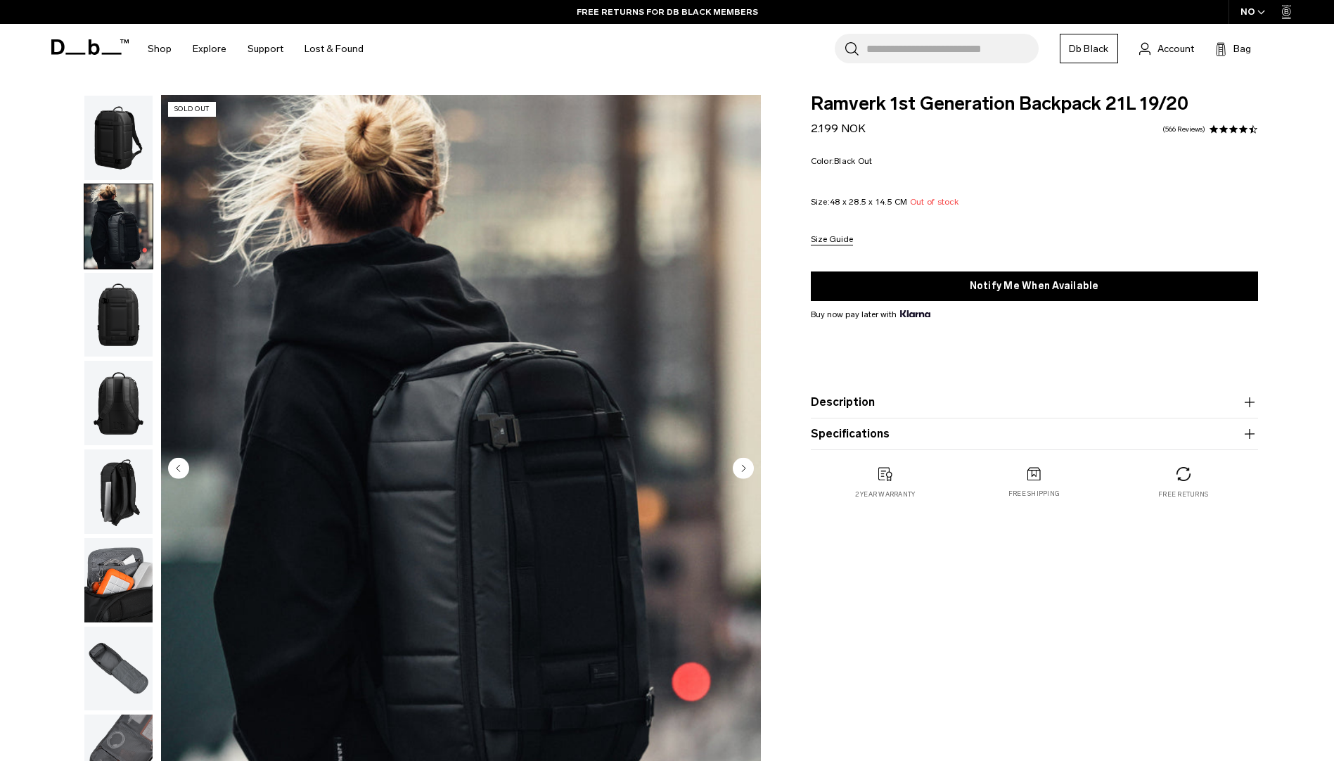
click at [122, 150] on img "button" at bounding box center [118, 138] width 68 height 84
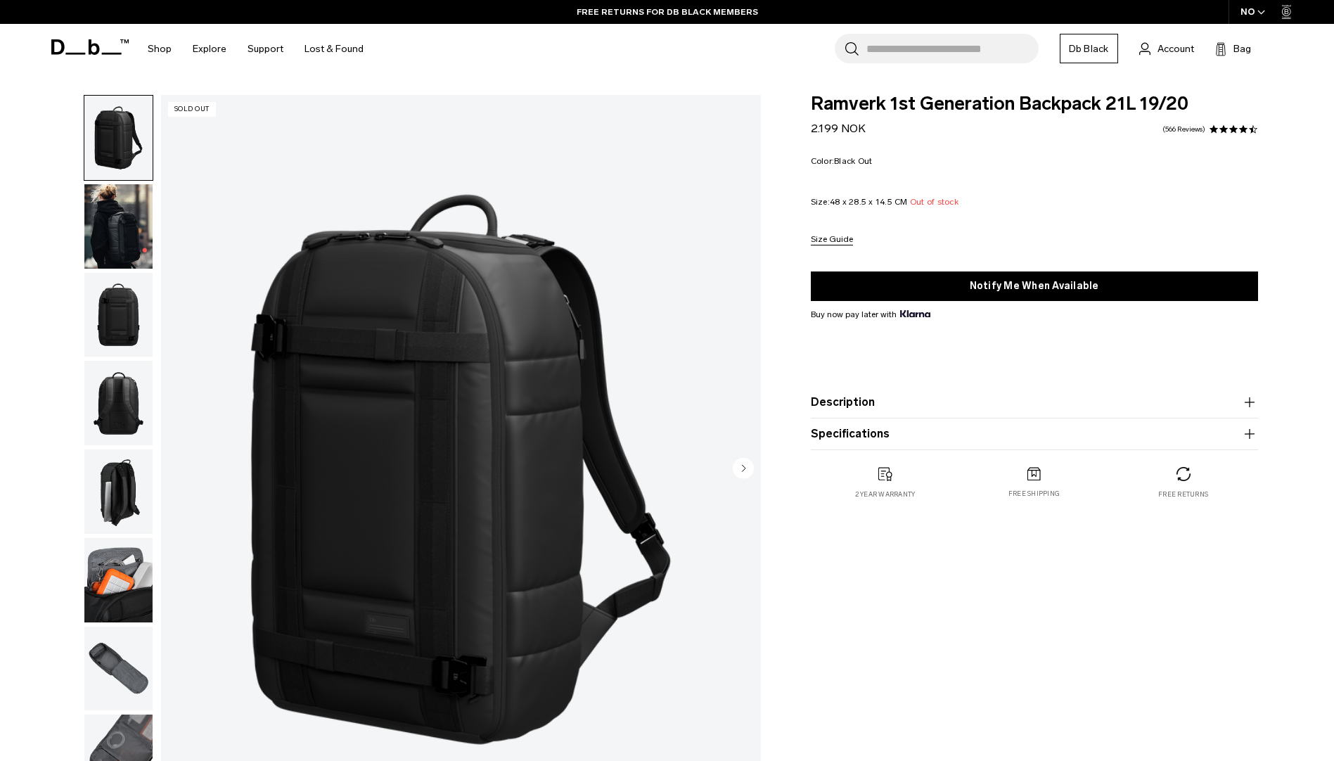
click at [123, 192] on img "button" at bounding box center [118, 226] width 68 height 84
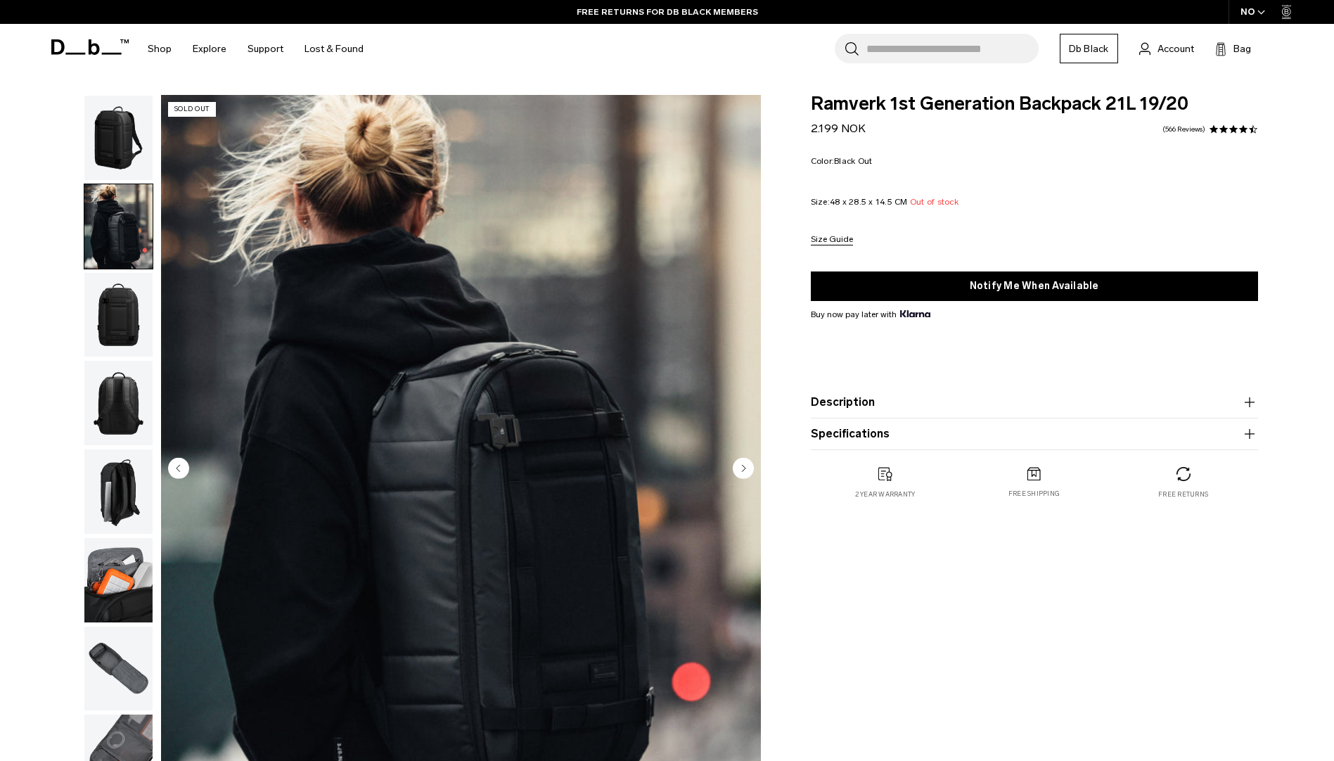
click at [122, 125] on img "button" at bounding box center [118, 138] width 68 height 84
